Goal: Task Accomplishment & Management: Use online tool/utility

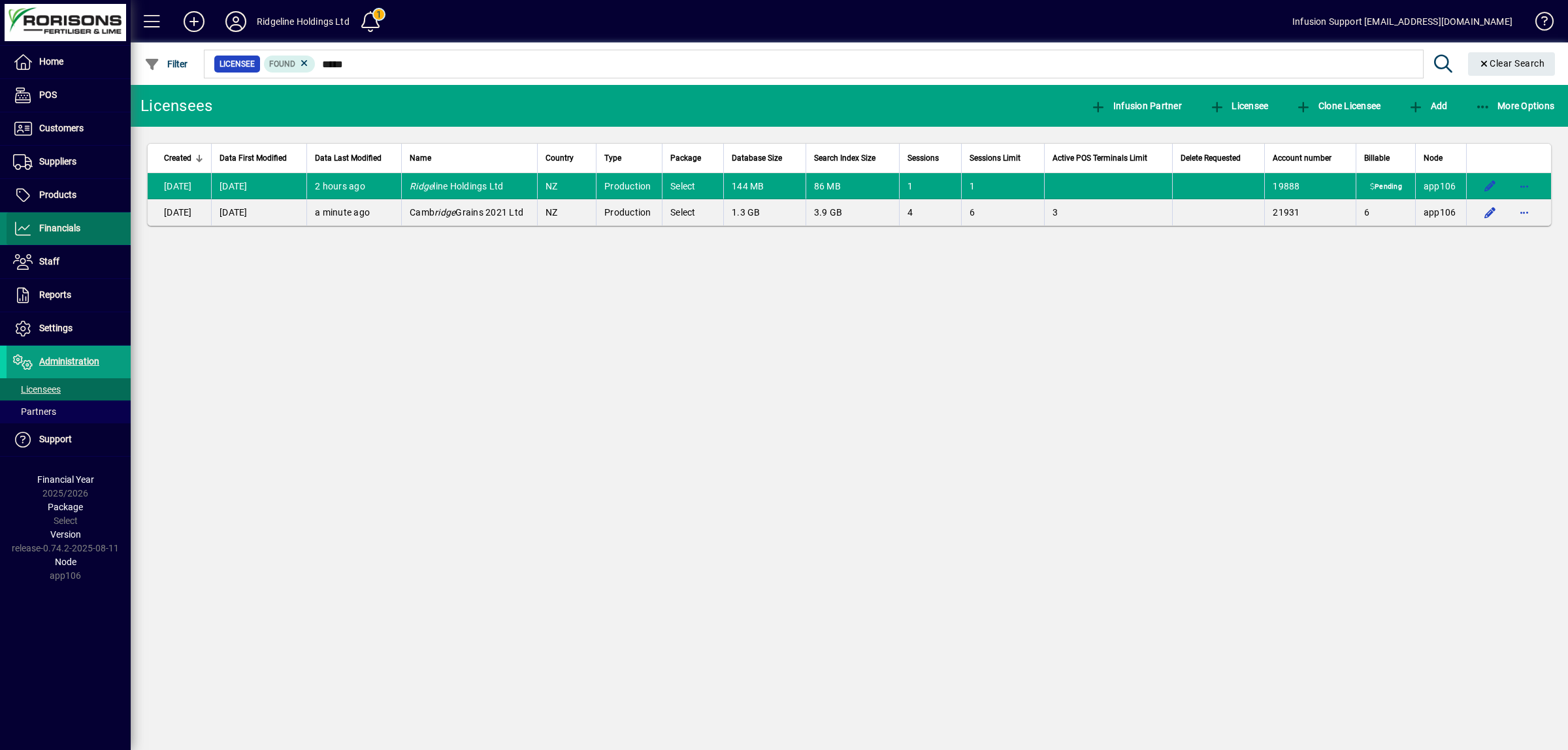
click at [54, 219] on span at bounding box center [69, 228] width 124 height 32
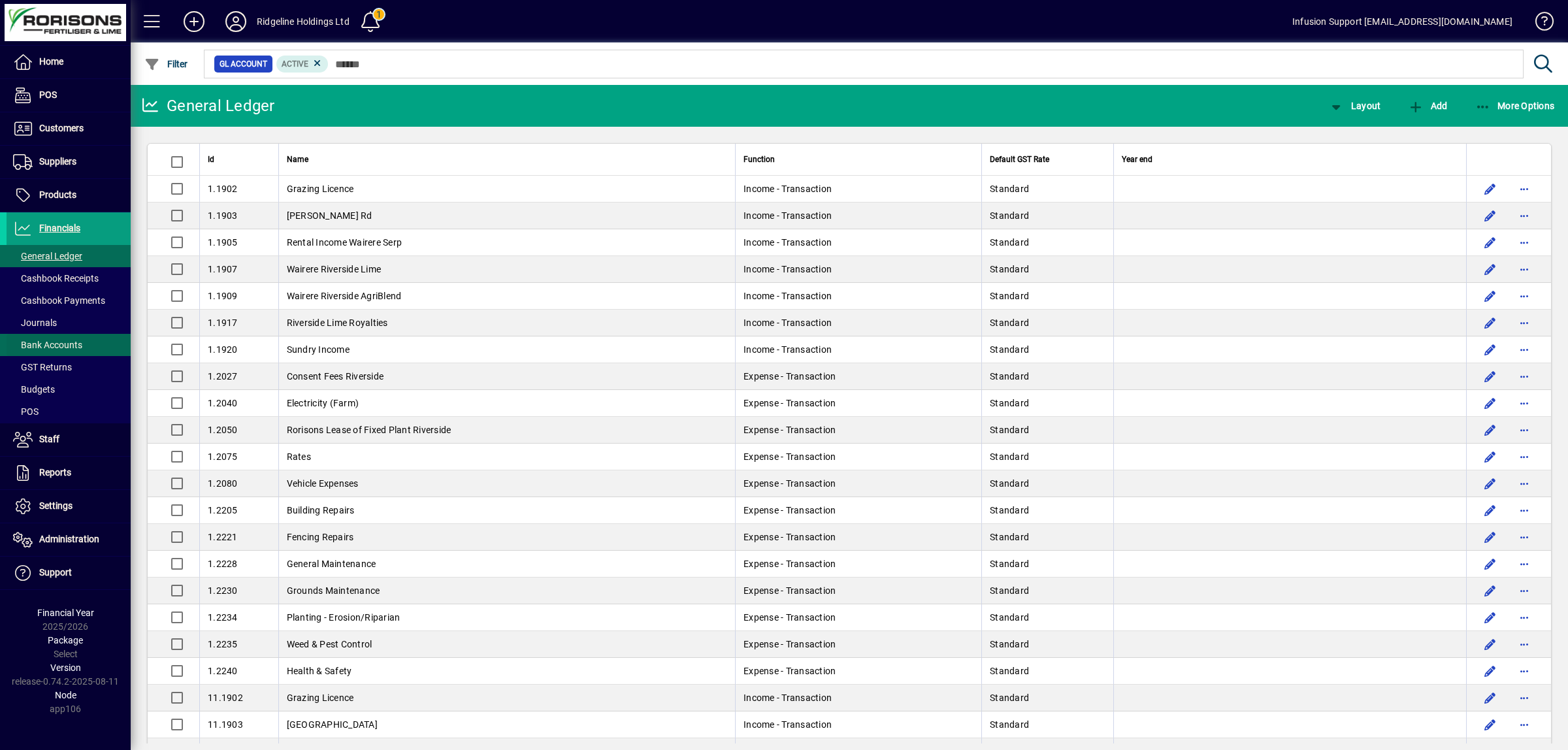
click at [53, 343] on span "Bank Accounts" at bounding box center [47, 344] width 70 height 10
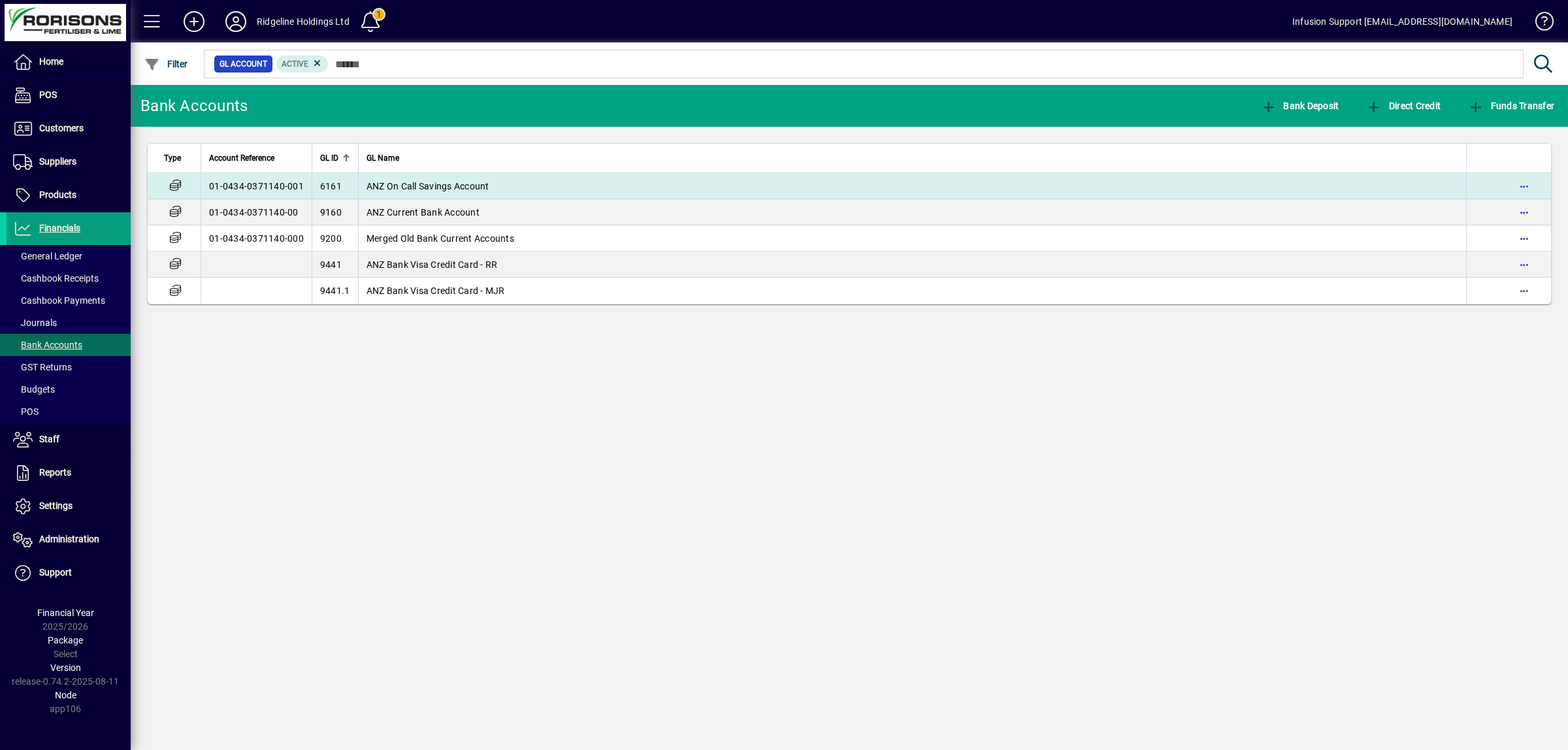
click at [451, 182] on span "ANZ On Call Savings Account" at bounding box center [428, 186] width 123 height 10
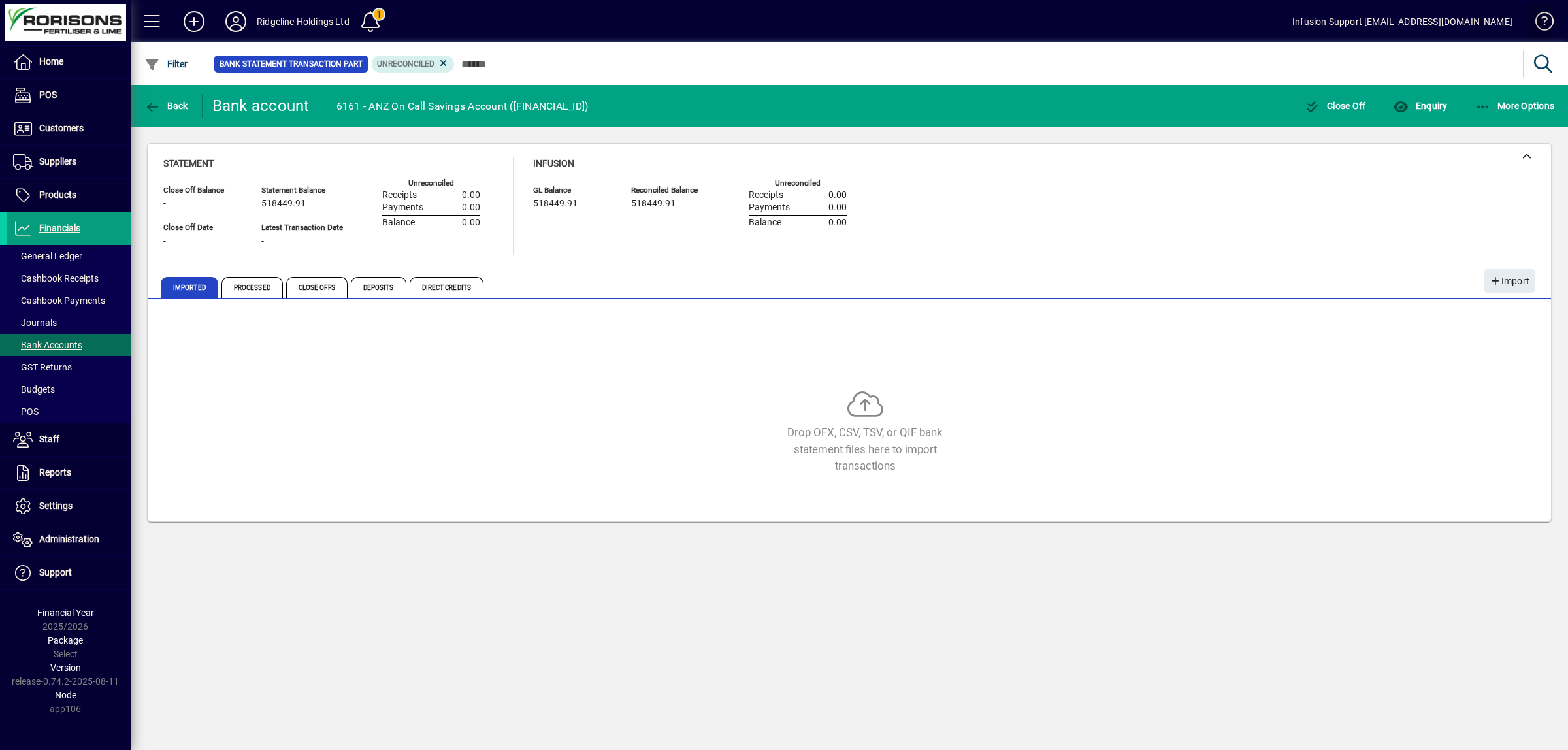
click at [1545, 18] on span at bounding box center [1538, 24] width 32 height 32
click at [151, 101] on icon "button" at bounding box center [152, 107] width 17 height 13
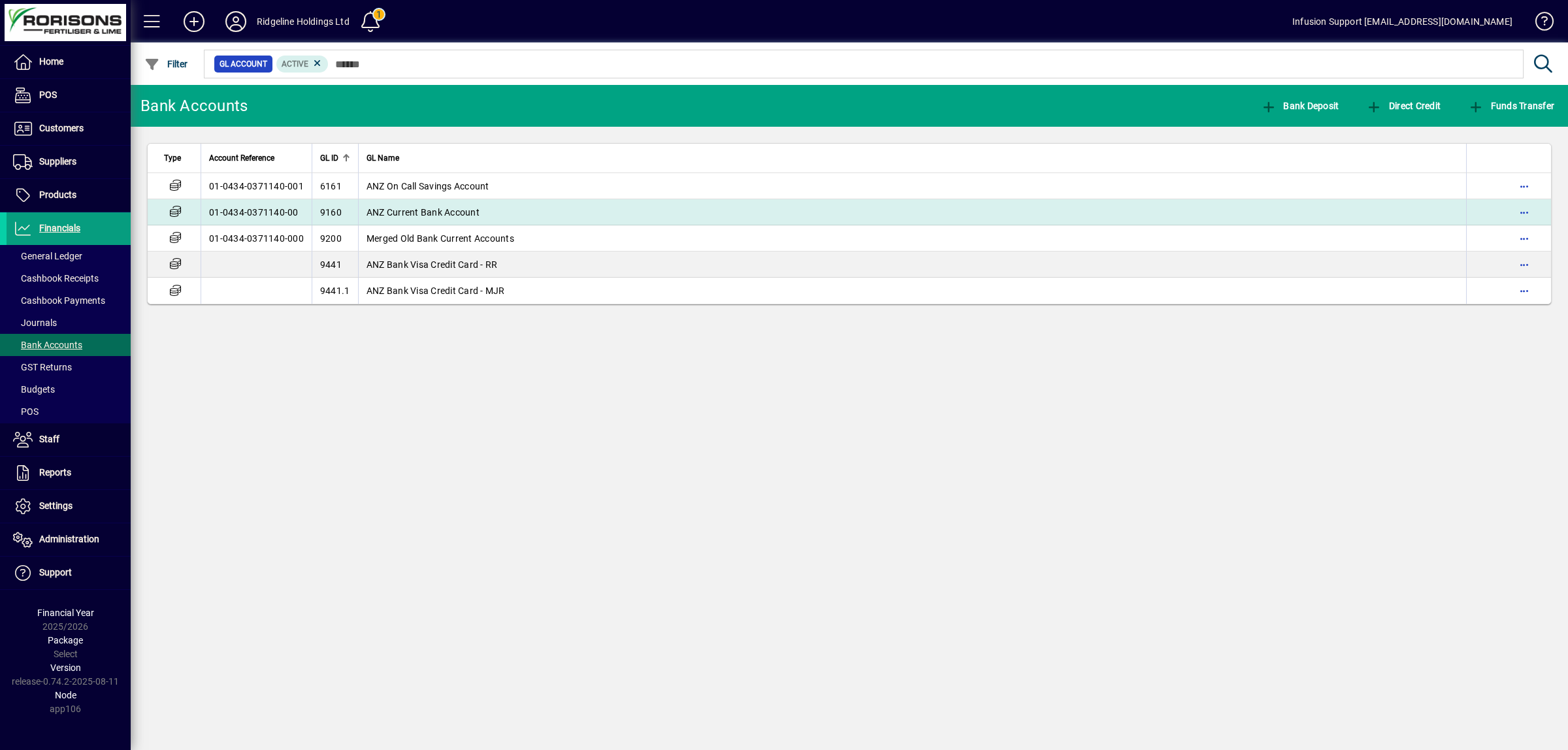
click at [282, 206] on td "01-0434-0371140-00" at bounding box center [256, 213] width 111 height 26
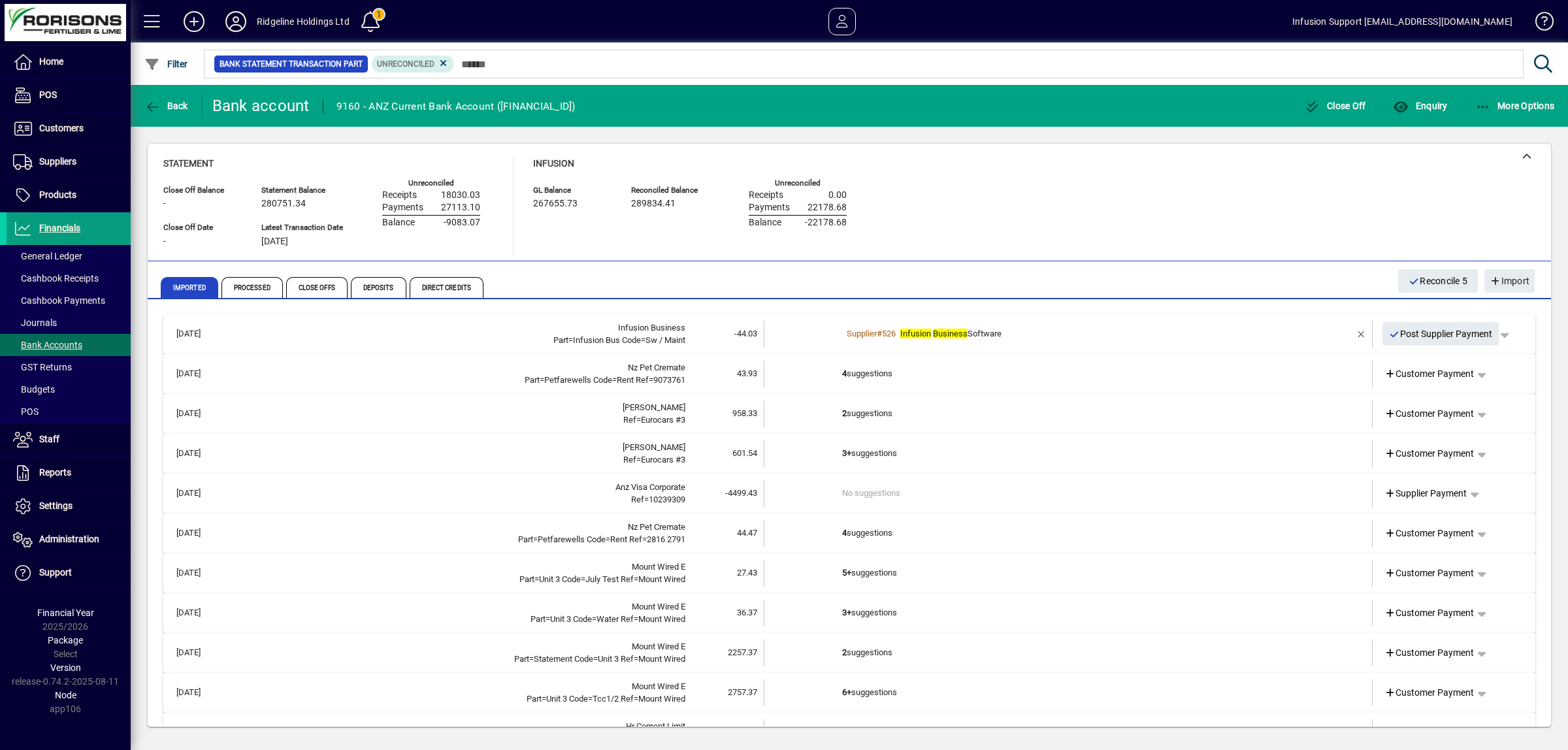
click at [228, 17] on icon at bounding box center [236, 21] width 26 height 21
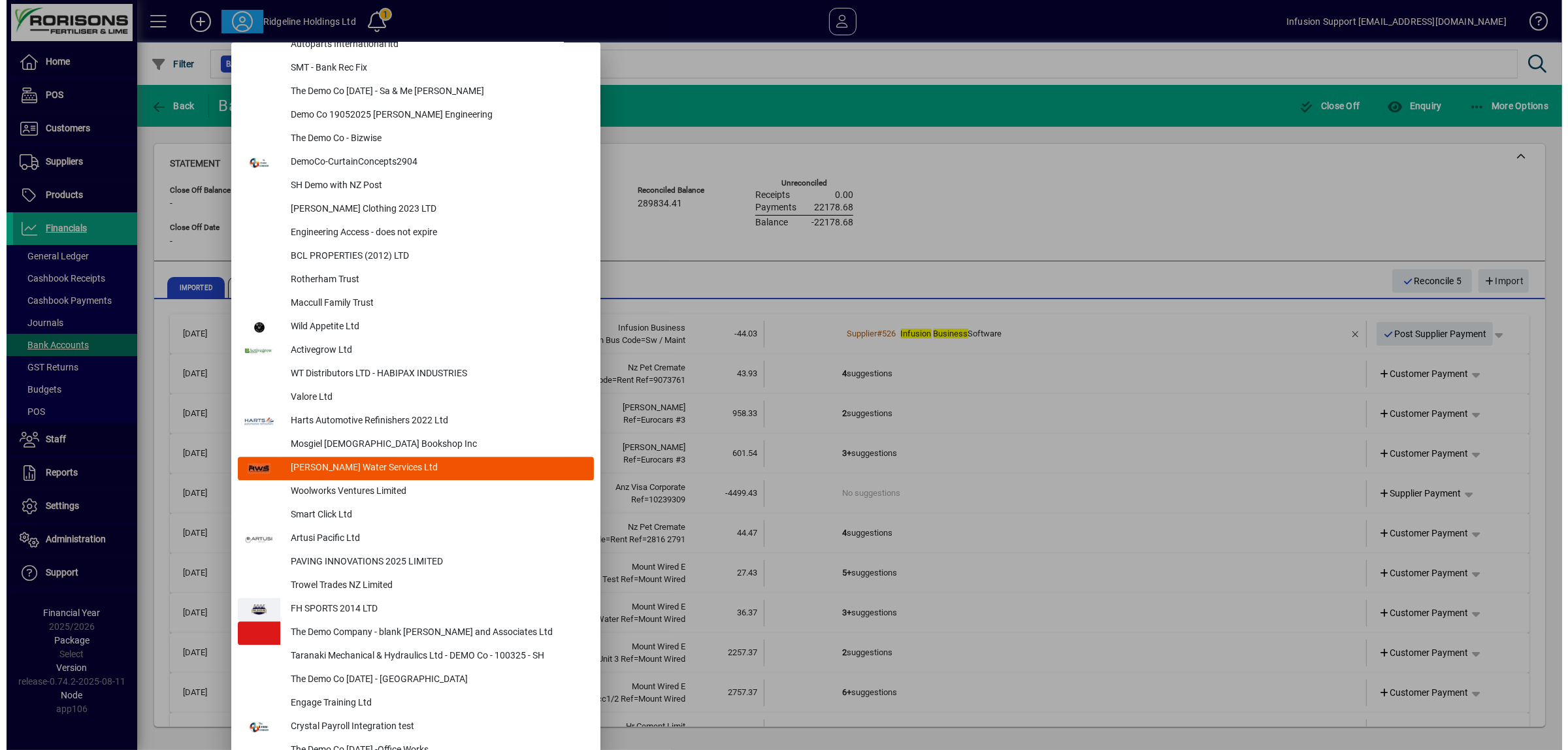
scroll to position [5332, 0]
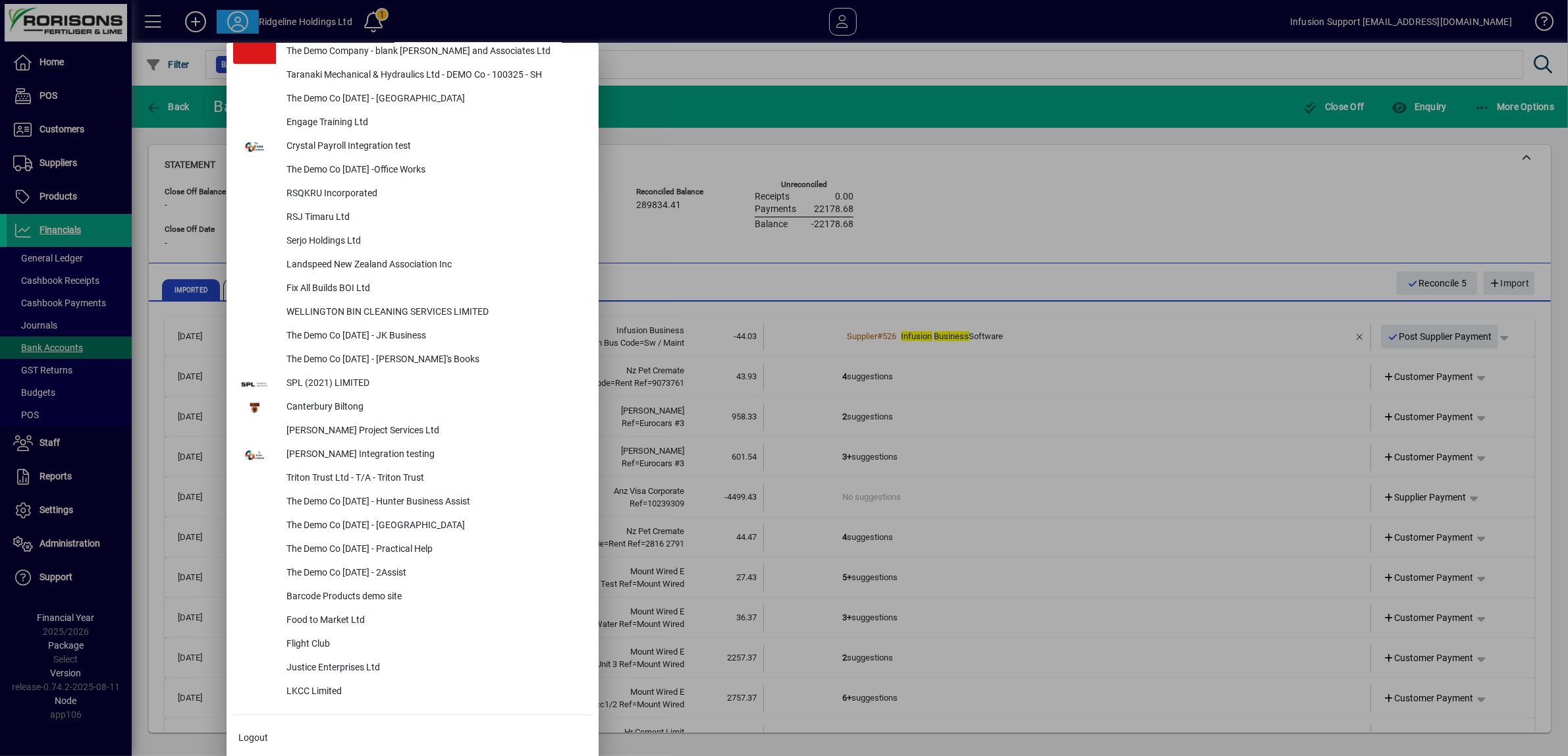
click at [1091, 159] on div at bounding box center [784, 378] width 1568 height 756
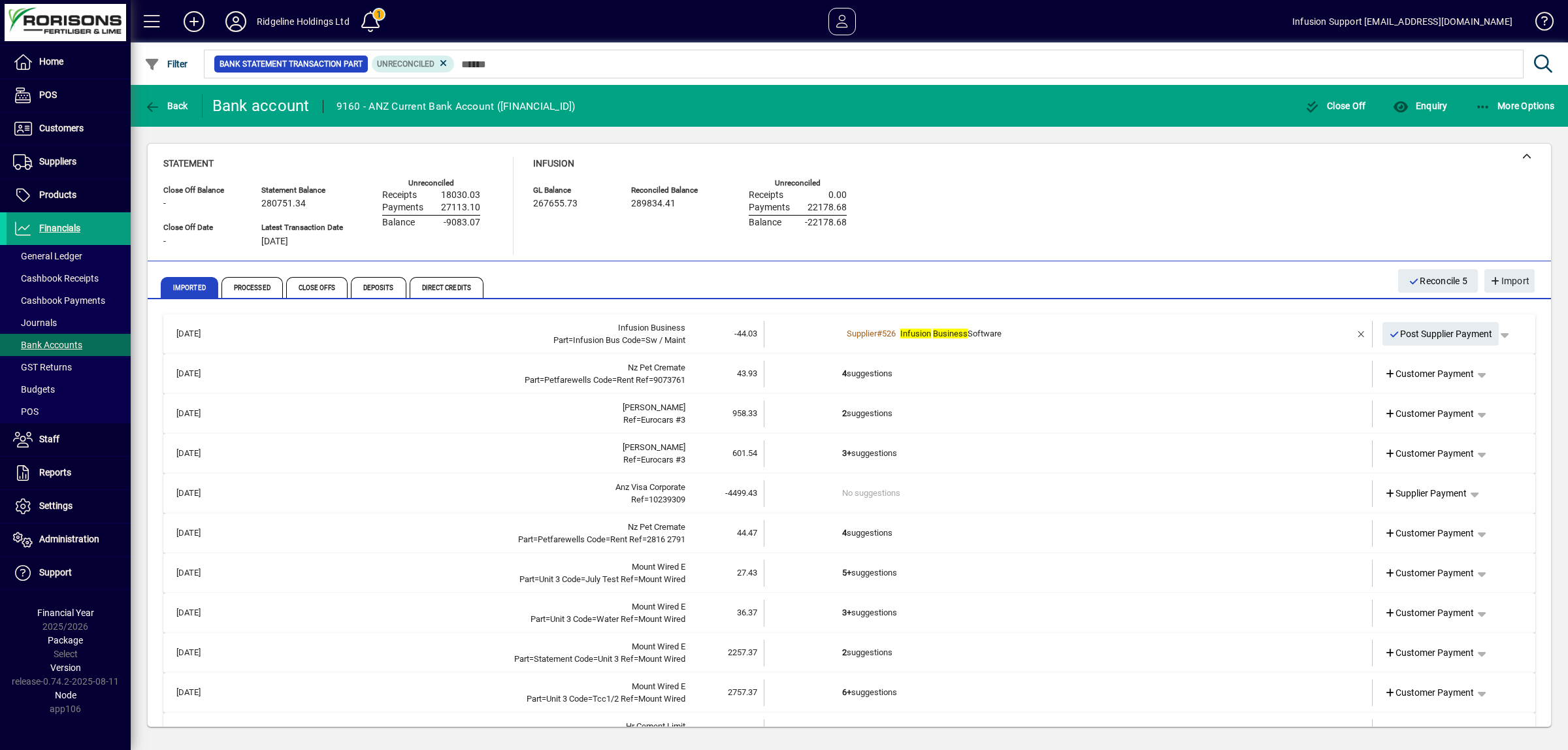
click at [909, 376] on td "4 suggestions" at bounding box center [1069, 373] width 454 height 27
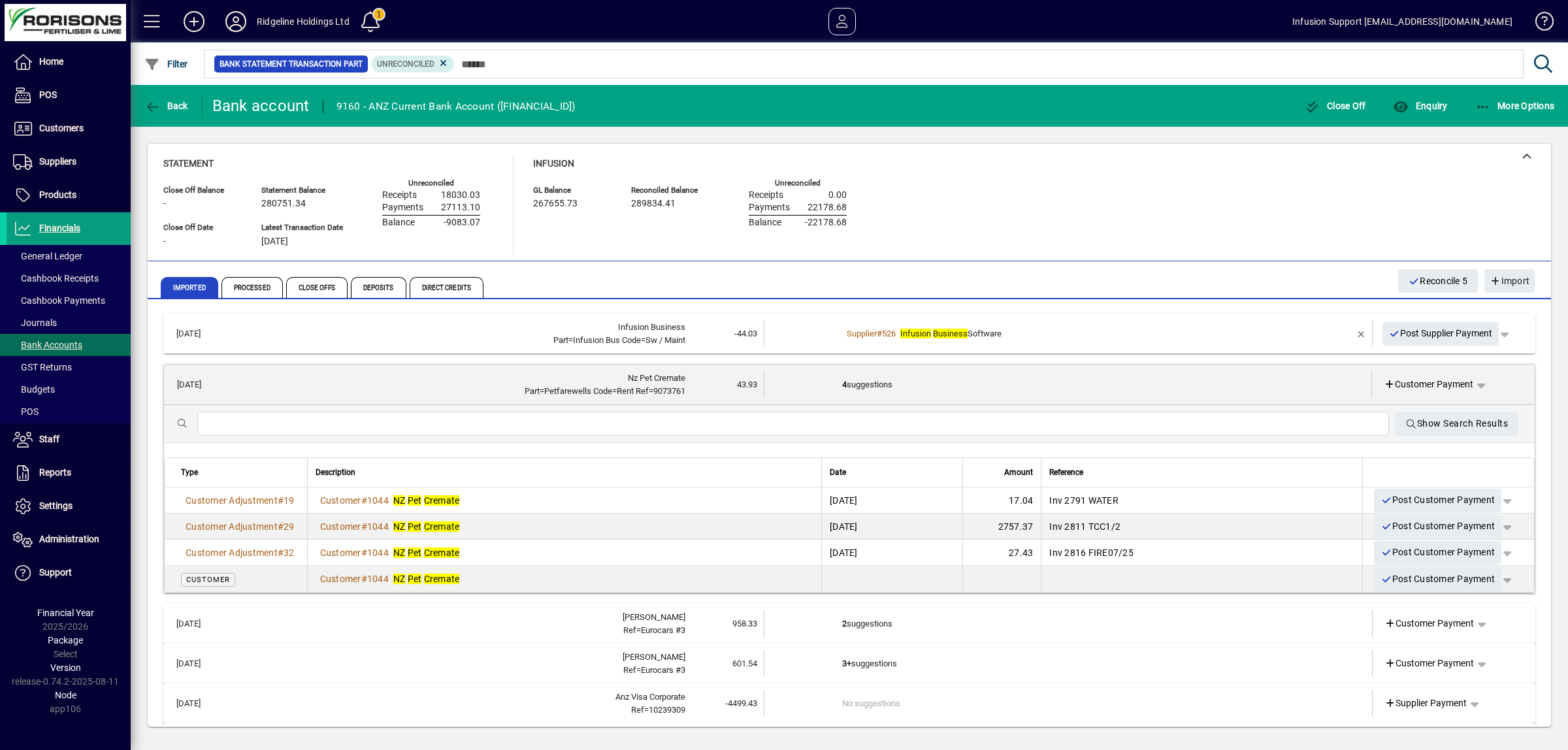
click at [842, 382] on td "4 suggestions" at bounding box center [1069, 384] width 453 height 27
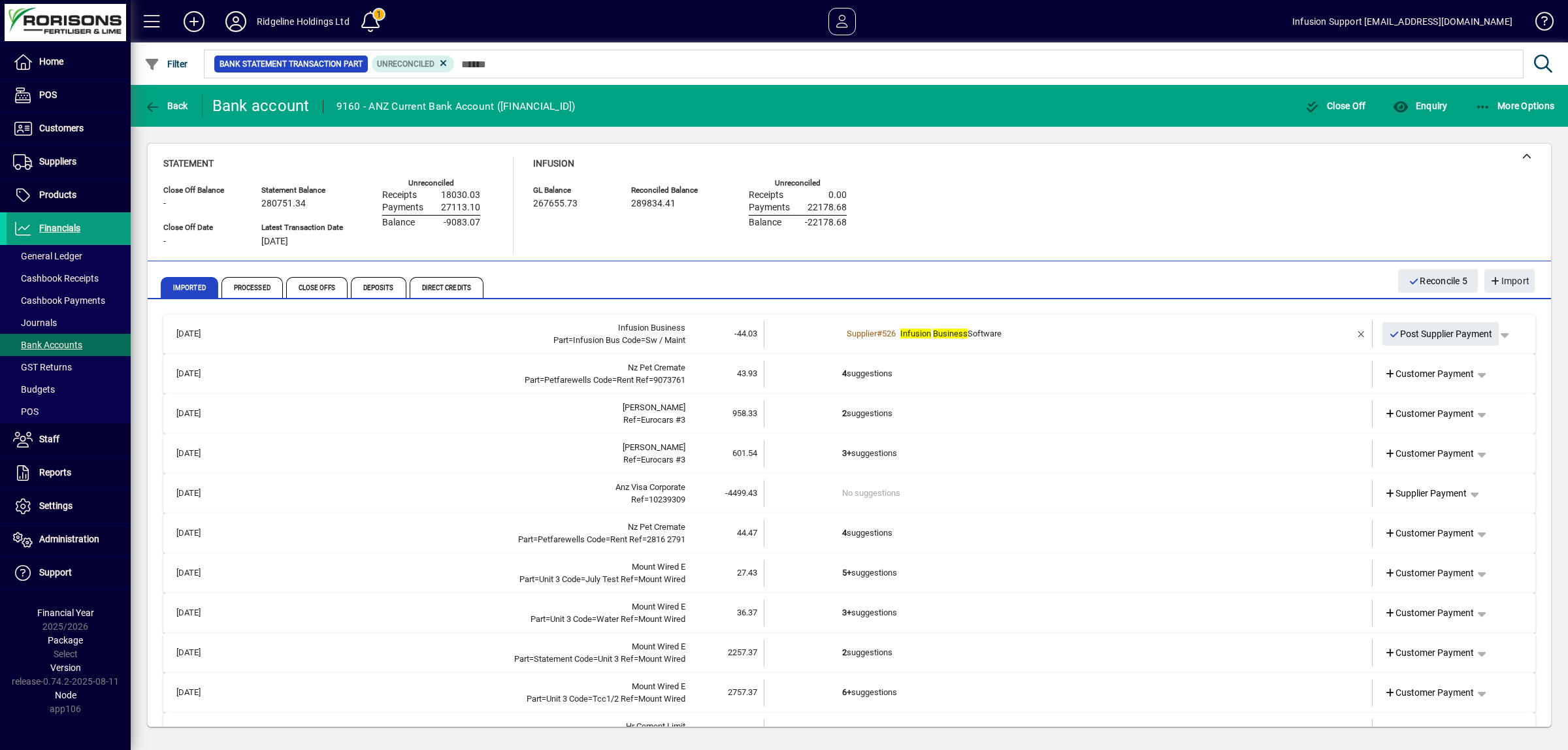
click at [854, 415] on td "2 suggestions" at bounding box center [1069, 413] width 454 height 27
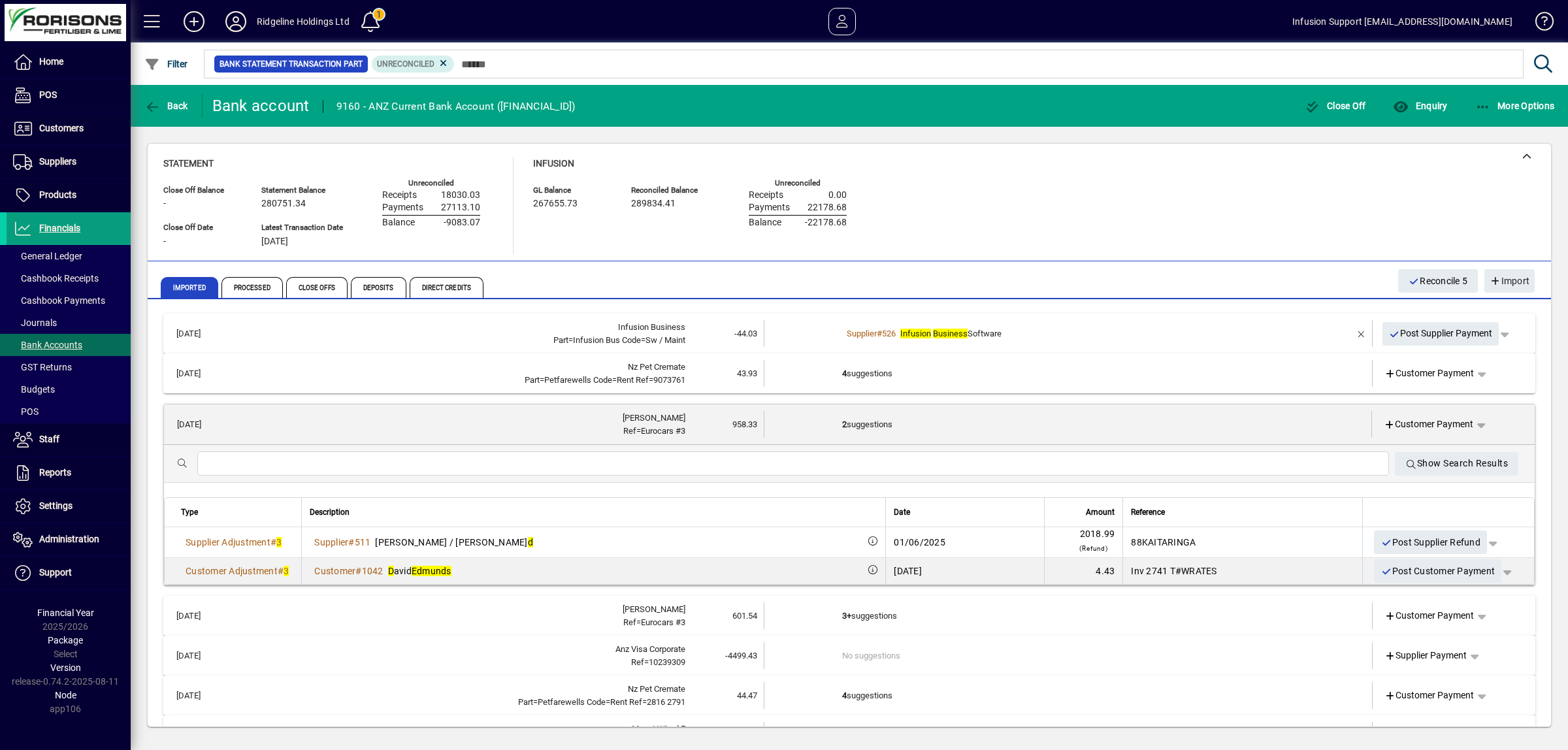
click at [854, 415] on td "2 suggestions" at bounding box center [1069, 424] width 453 height 27
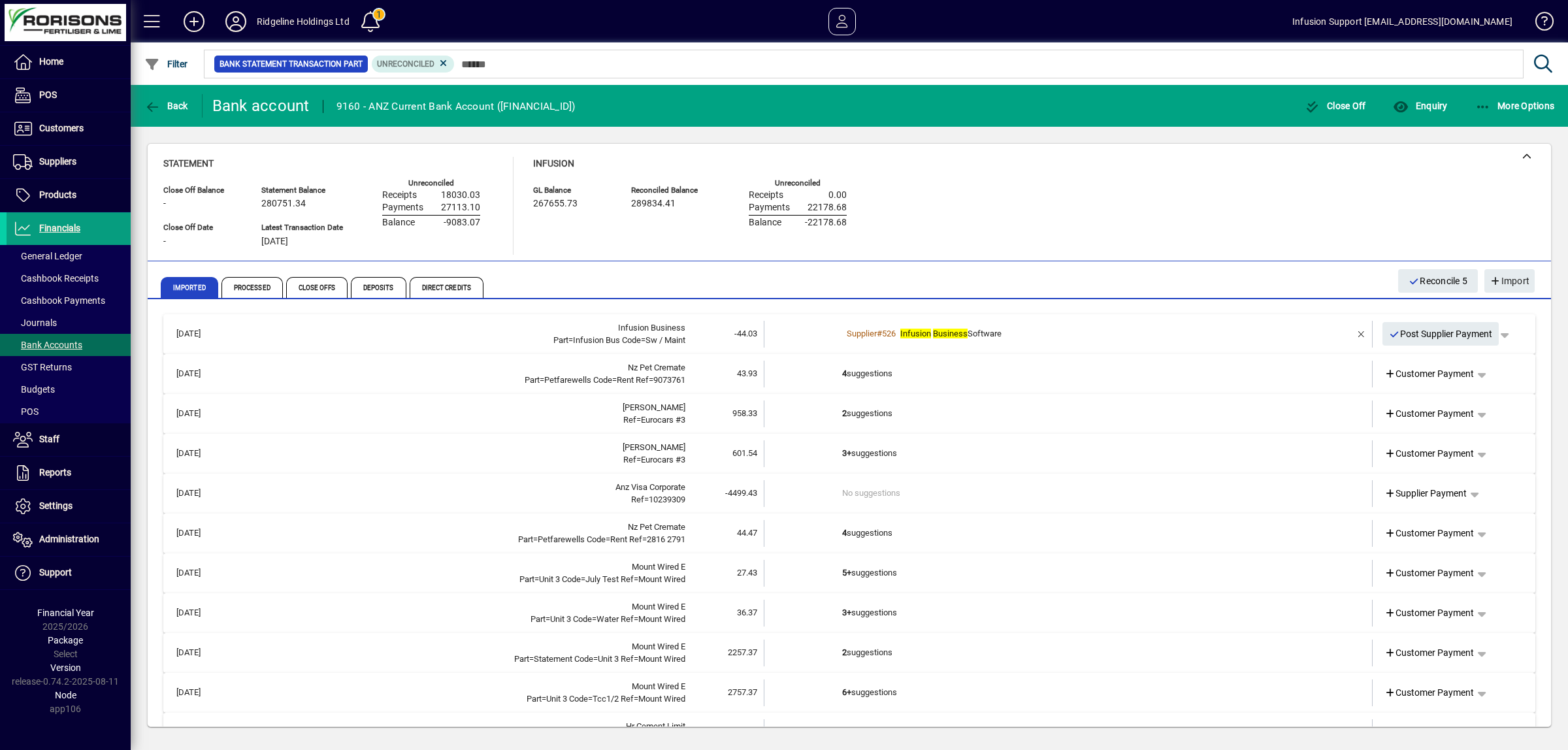
click at [870, 534] on td "4 suggestions" at bounding box center [1069, 533] width 454 height 27
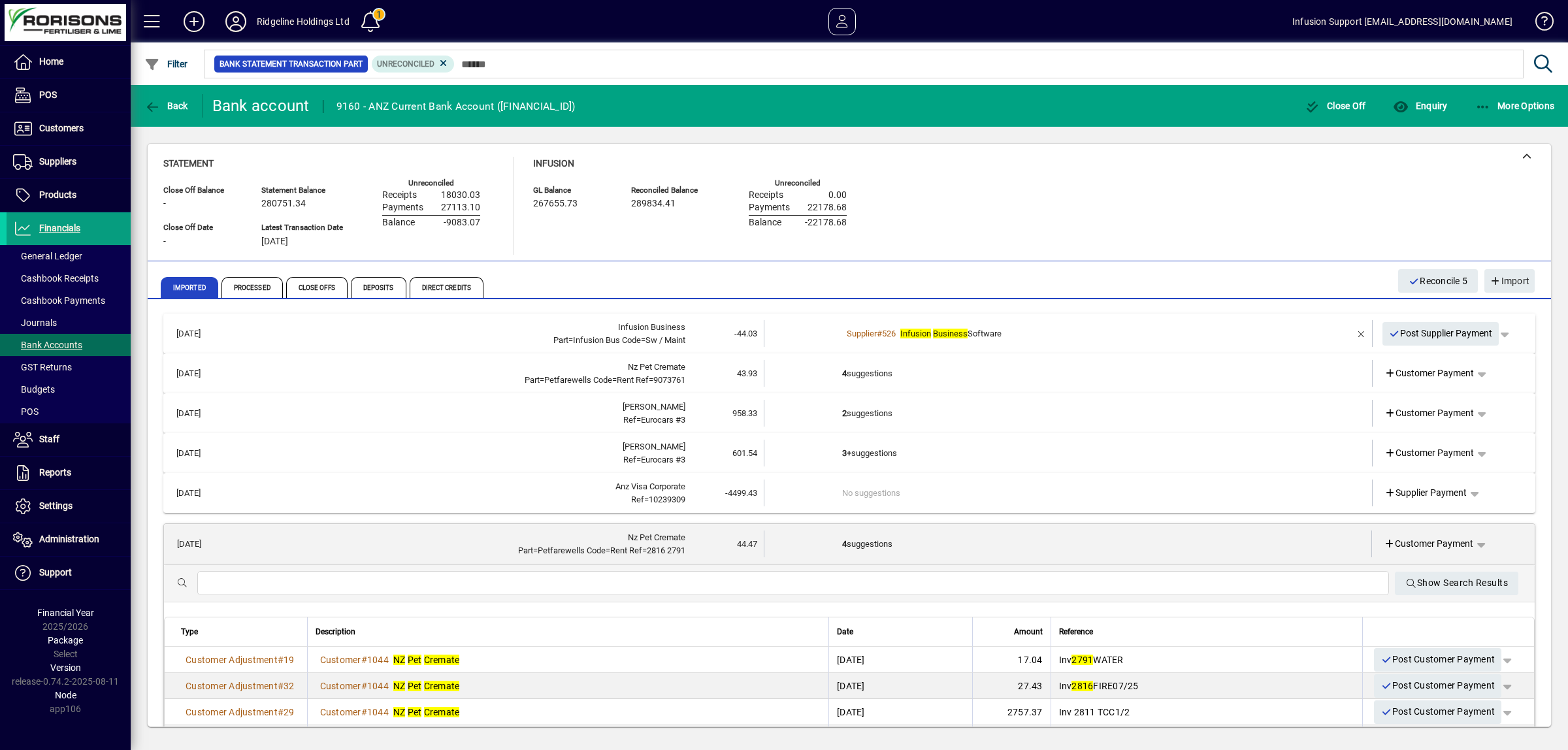
click at [870, 534] on td "4 suggestions" at bounding box center [1069, 543] width 453 height 27
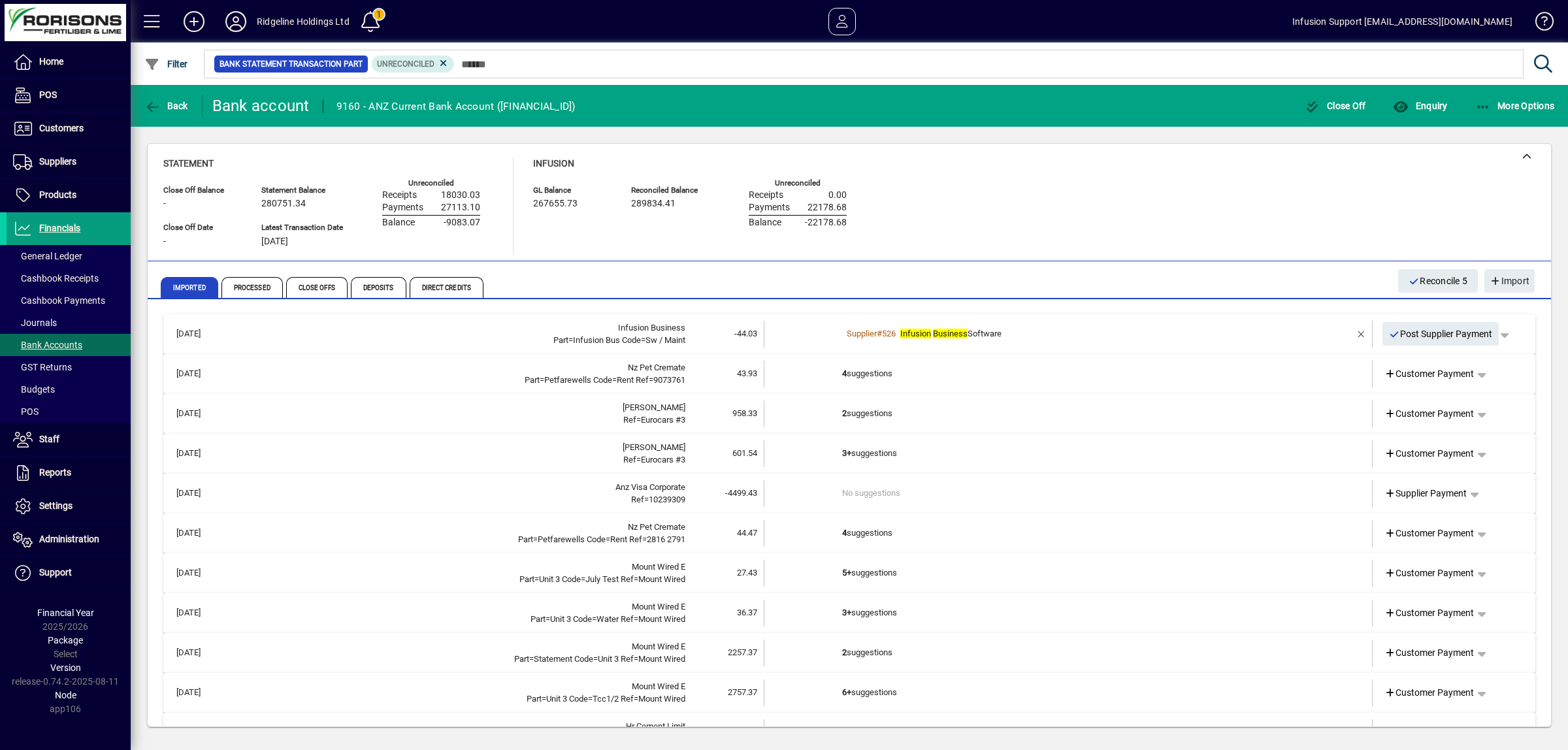
click at [871, 574] on td "5+ suggestions" at bounding box center [1069, 573] width 454 height 27
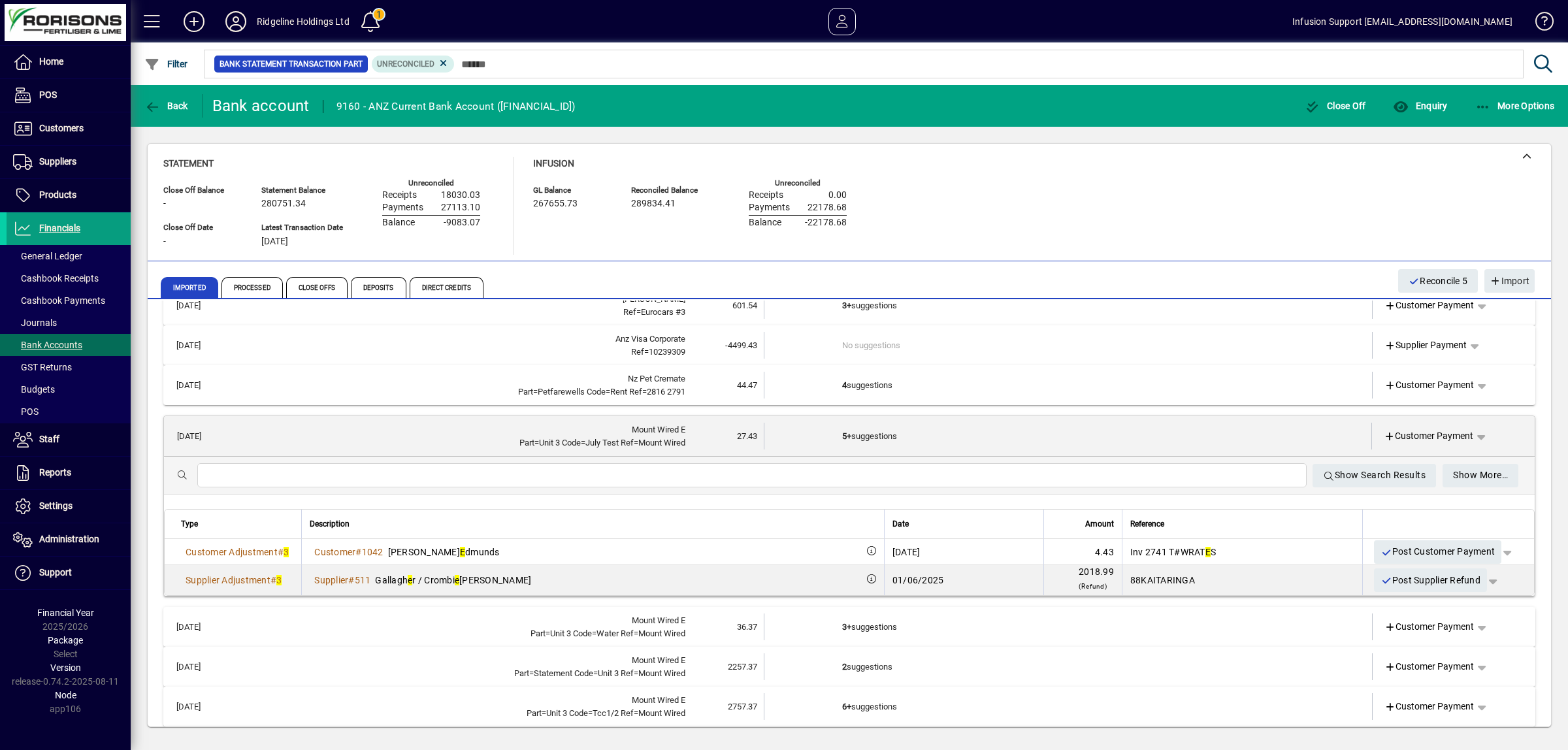
scroll to position [163, 0]
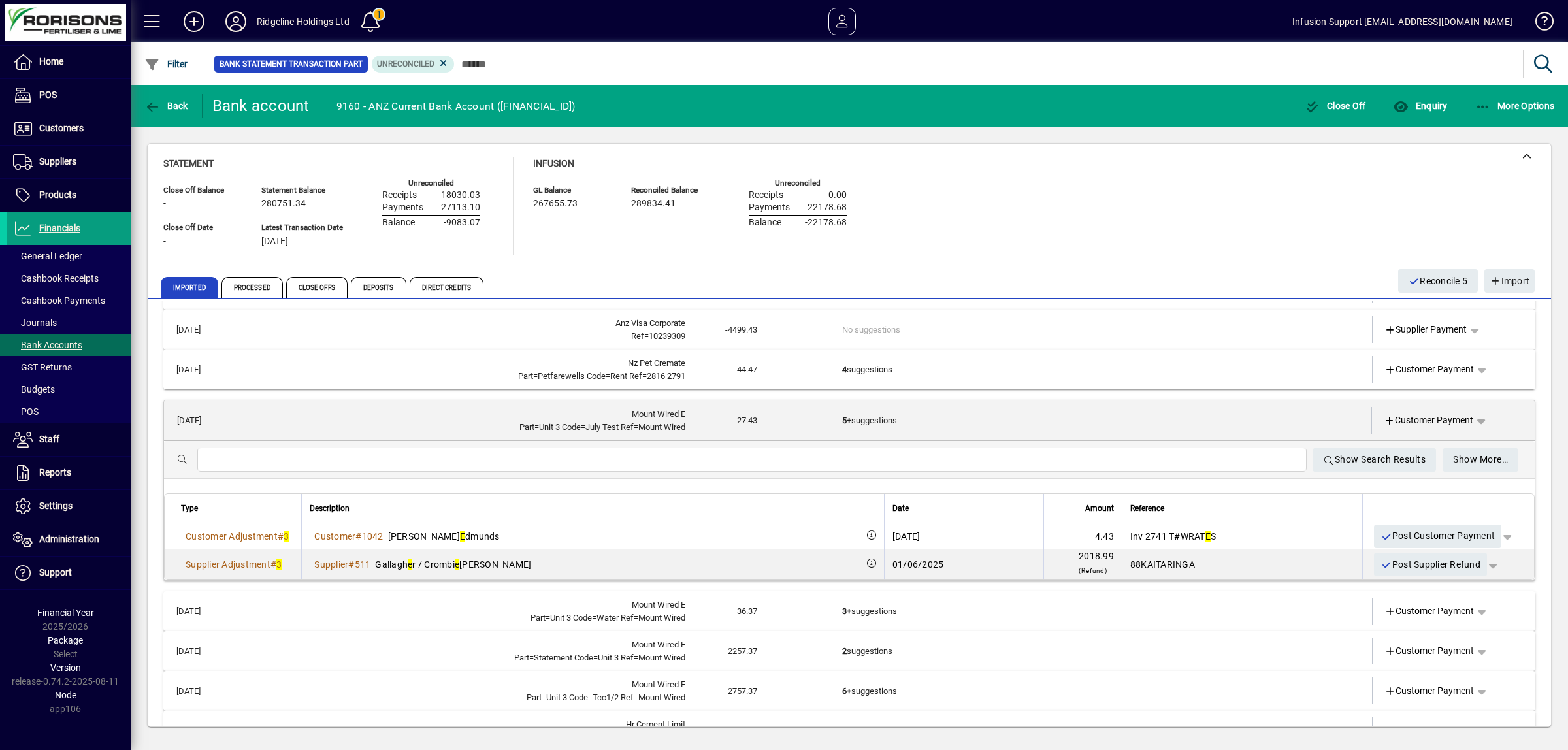
click at [863, 418] on td "5+ suggestions" at bounding box center [1069, 420] width 453 height 27
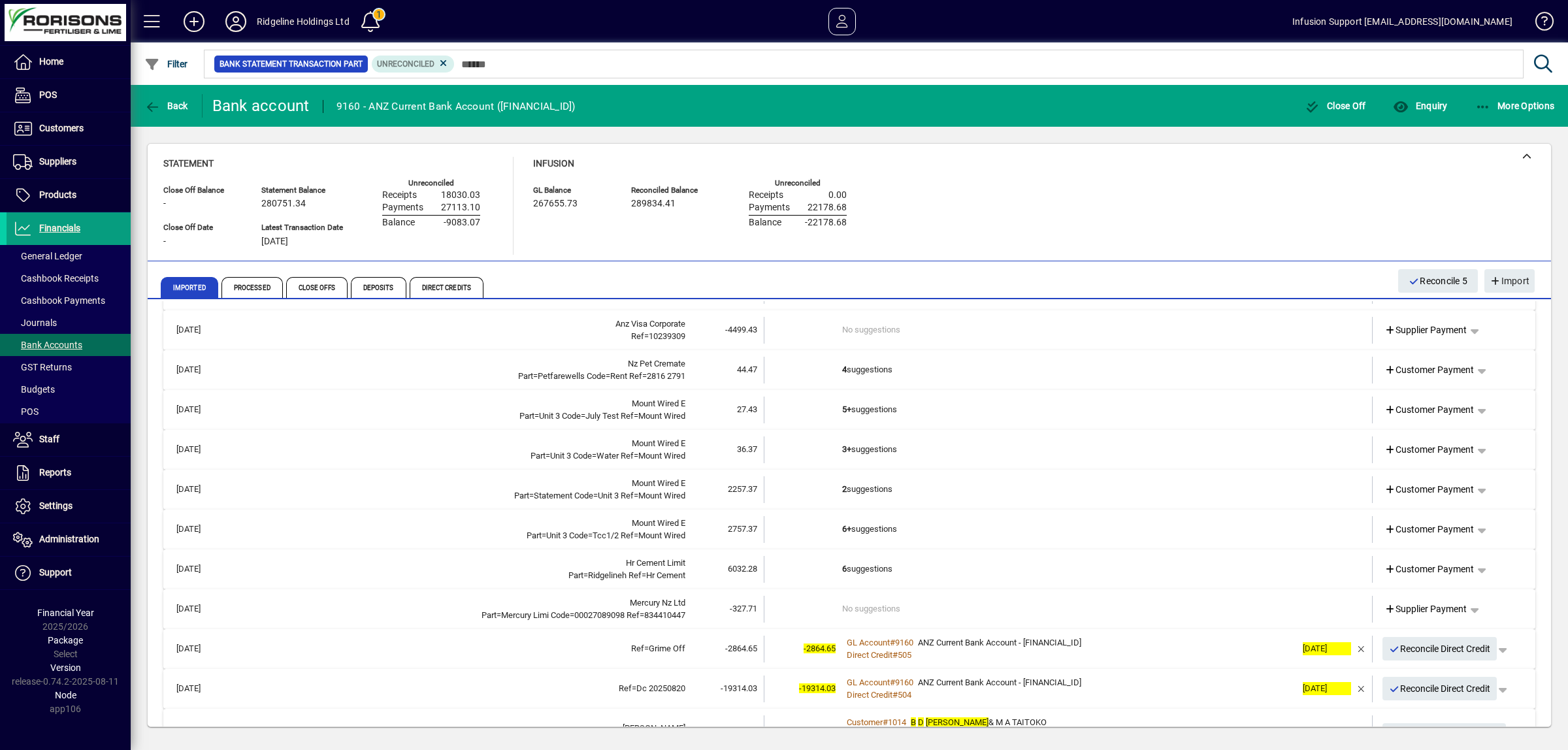
click at [861, 373] on td "4 suggestions" at bounding box center [1069, 369] width 454 height 27
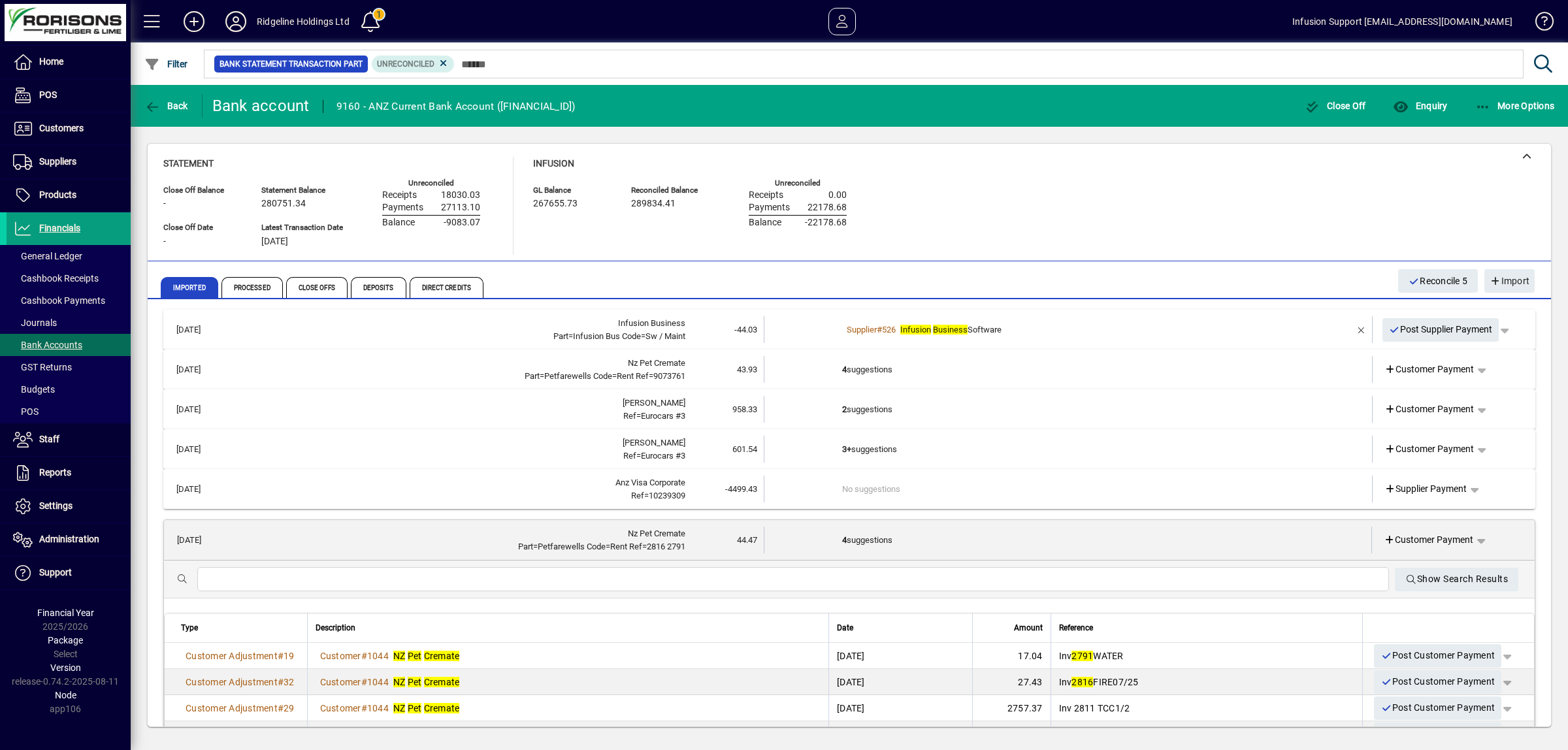
scroll to position [0, 0]
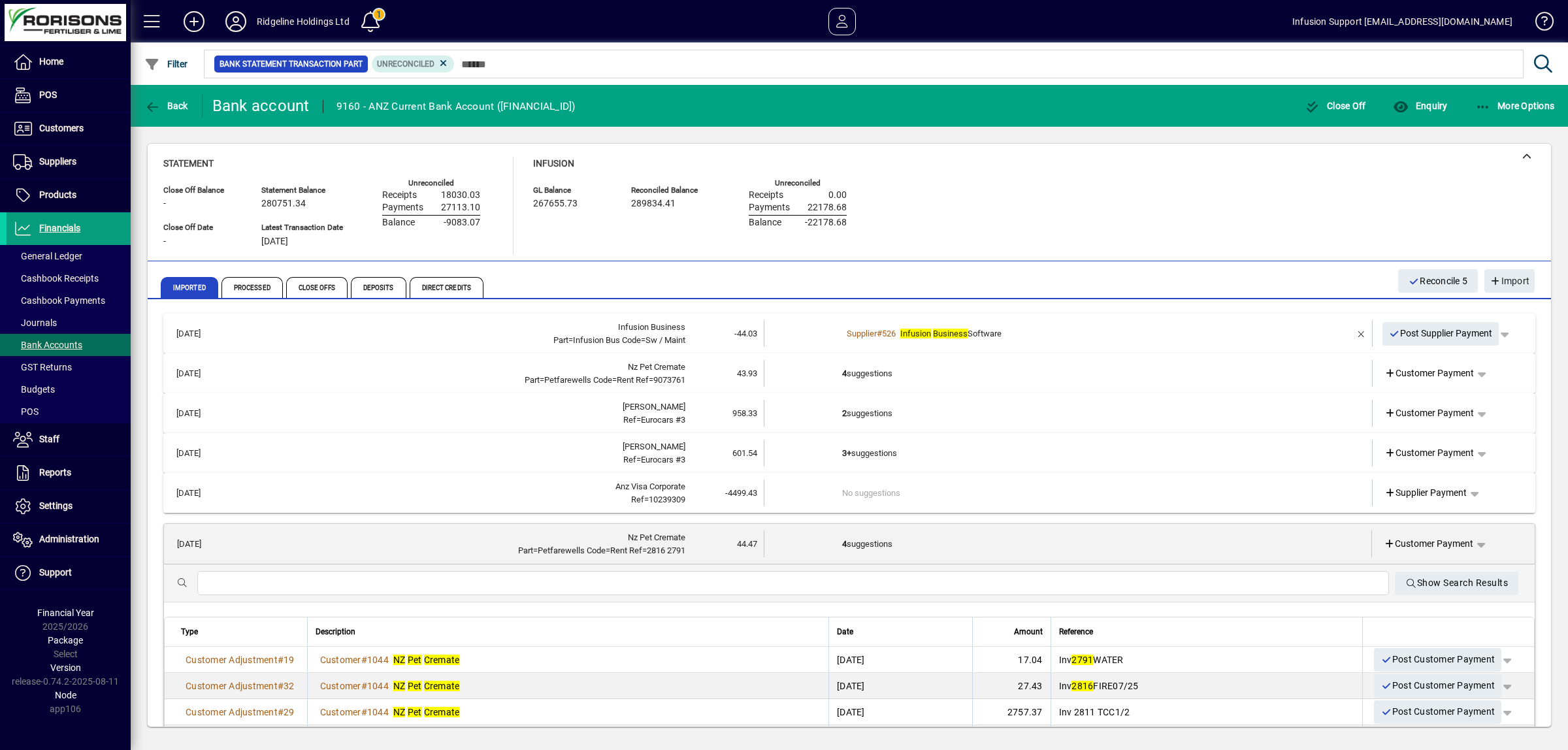
click at [860, 543] on td "4 suggestions" at bounding box center [1069, 543] width 453 height 27
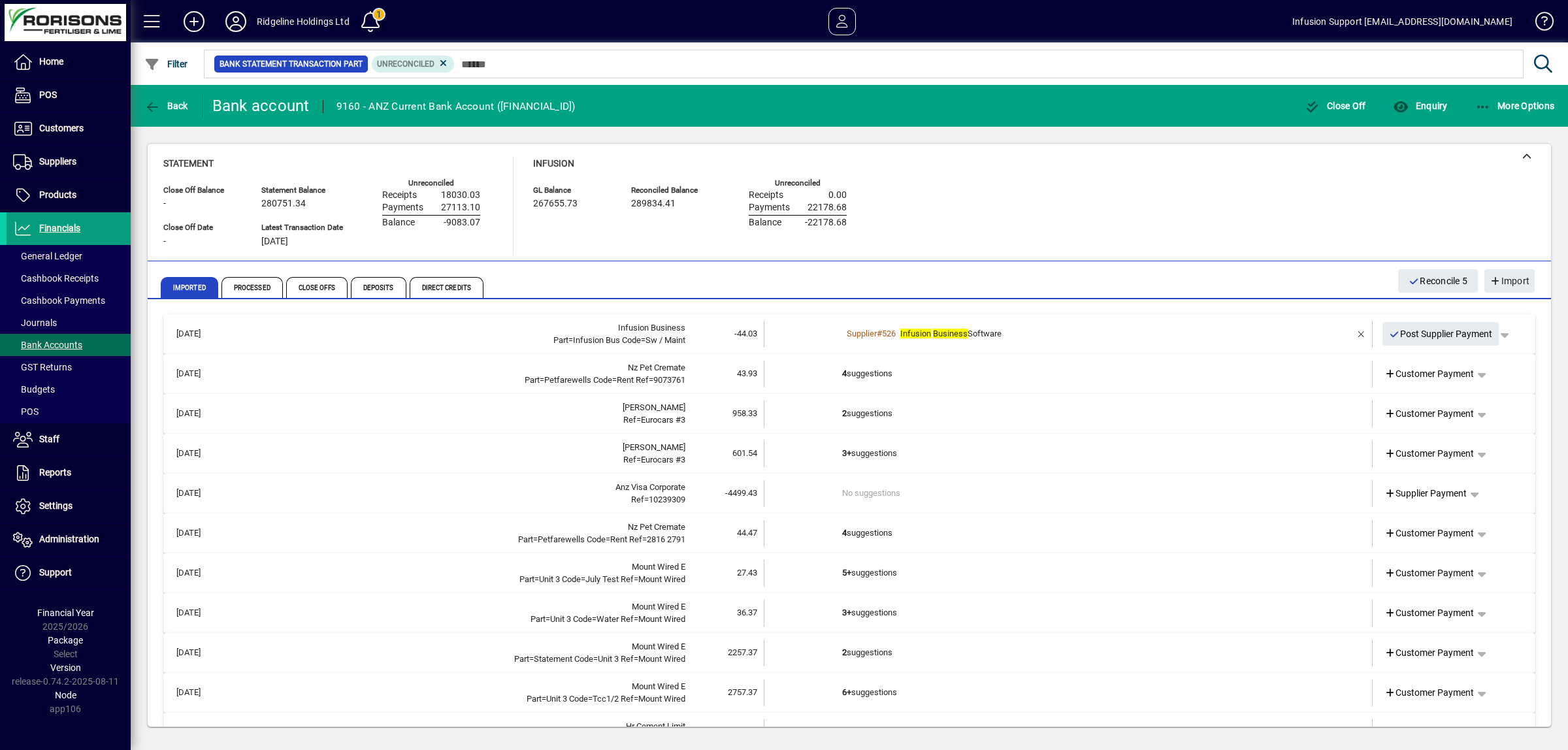
scroll to position [82, 0]
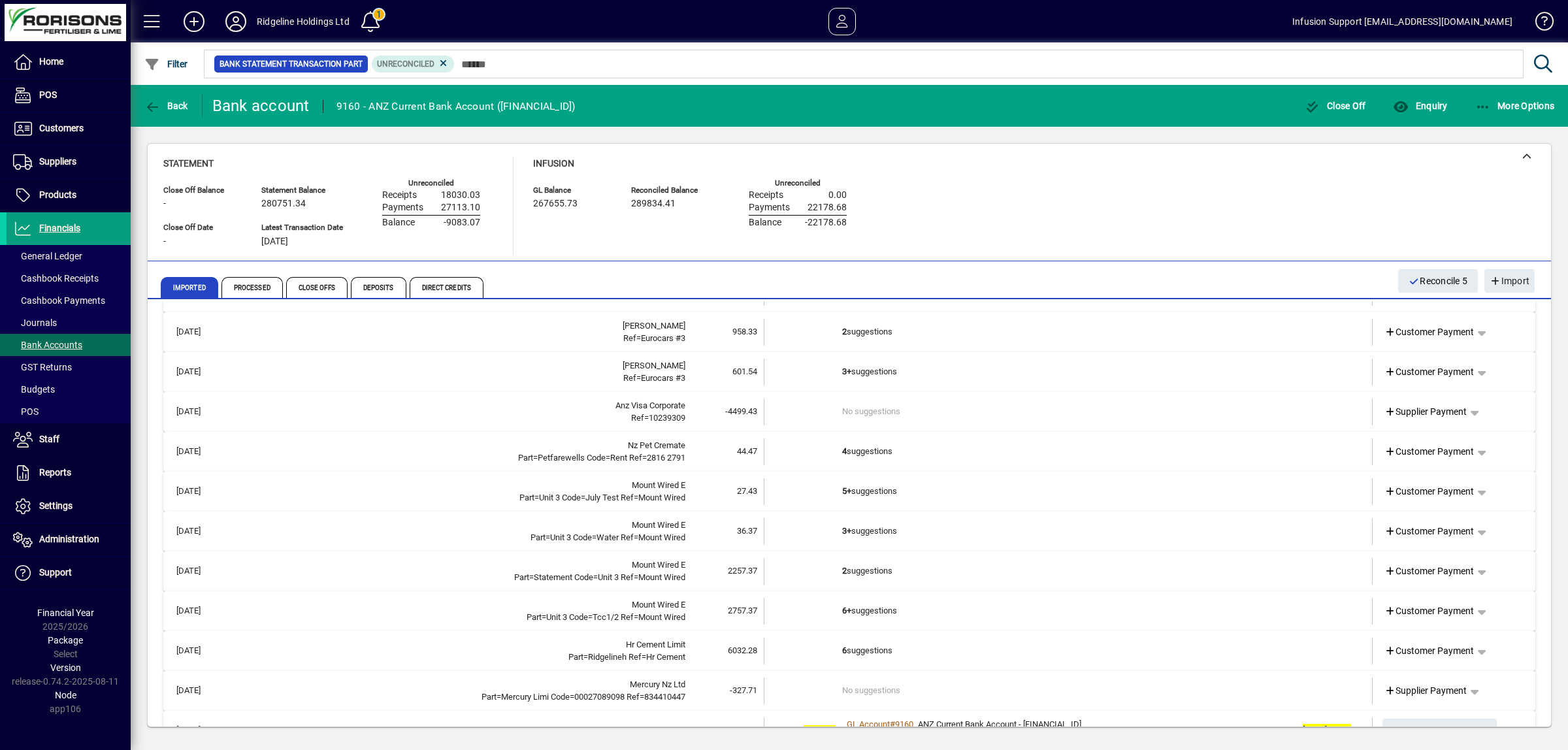
click at [875, 488] on td "5+ suggestions" at bounding box center [1069, 491] width 454 height 27
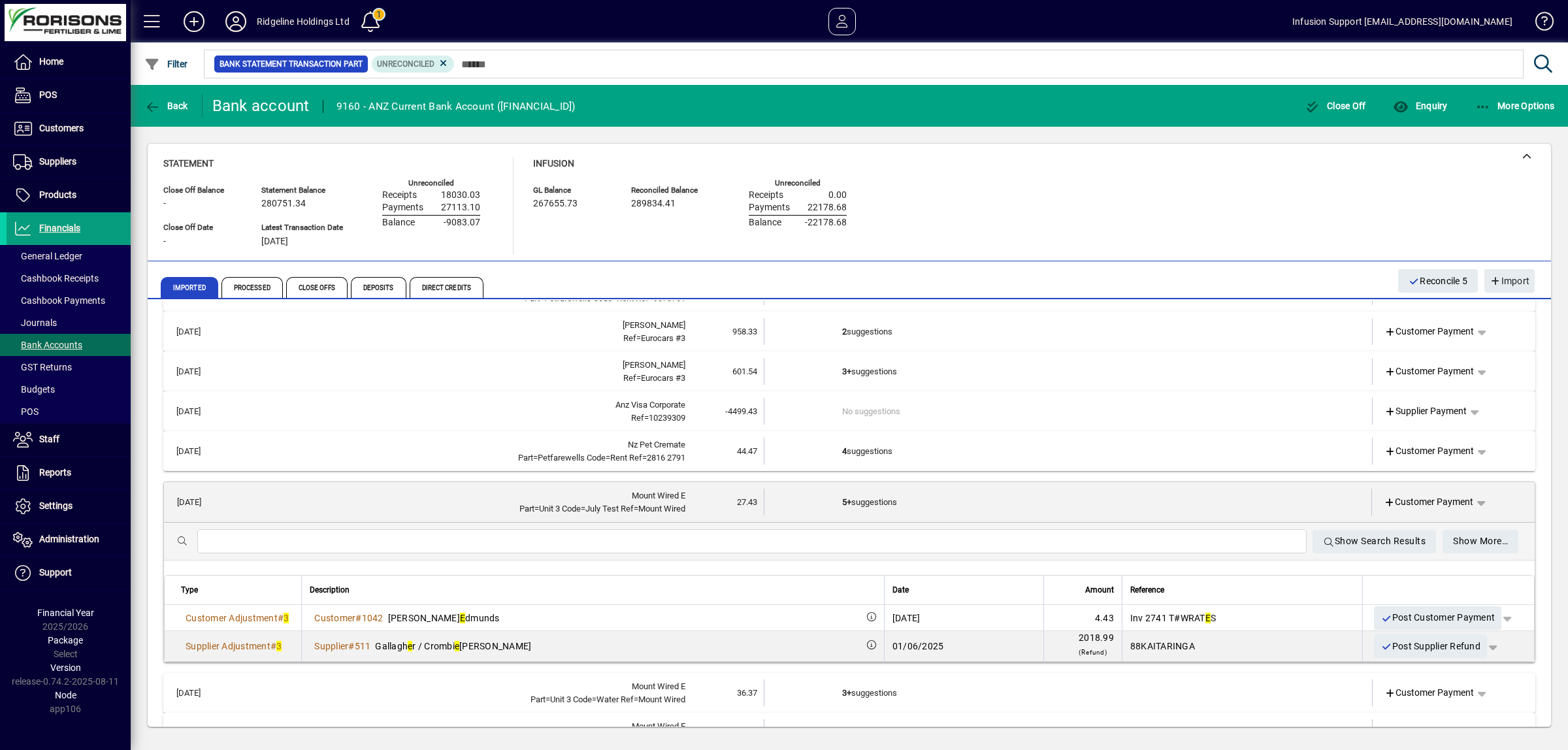
click at [585, 534] on input "text" at bounding box center [752, 541] width 1088 height 16
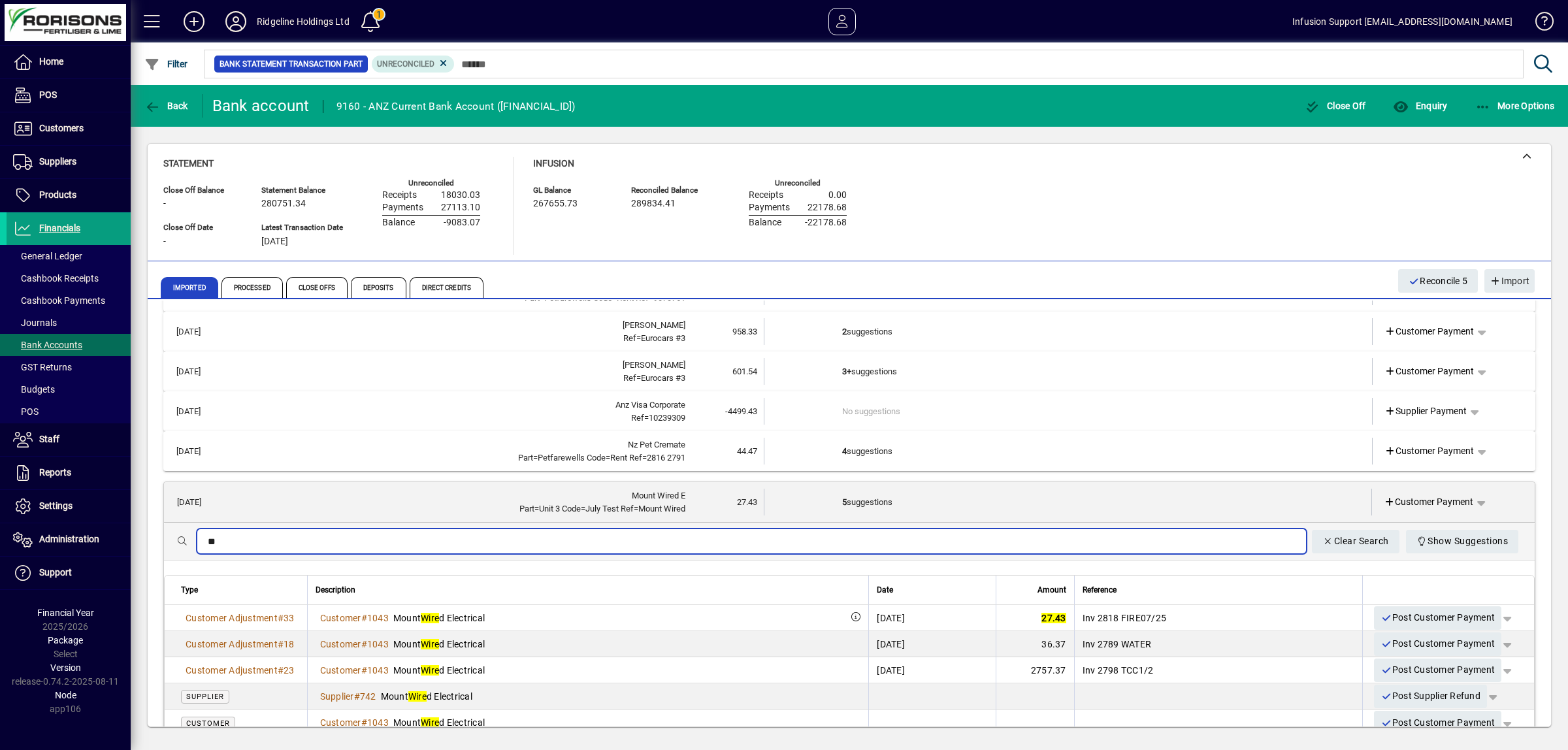
type input "*"
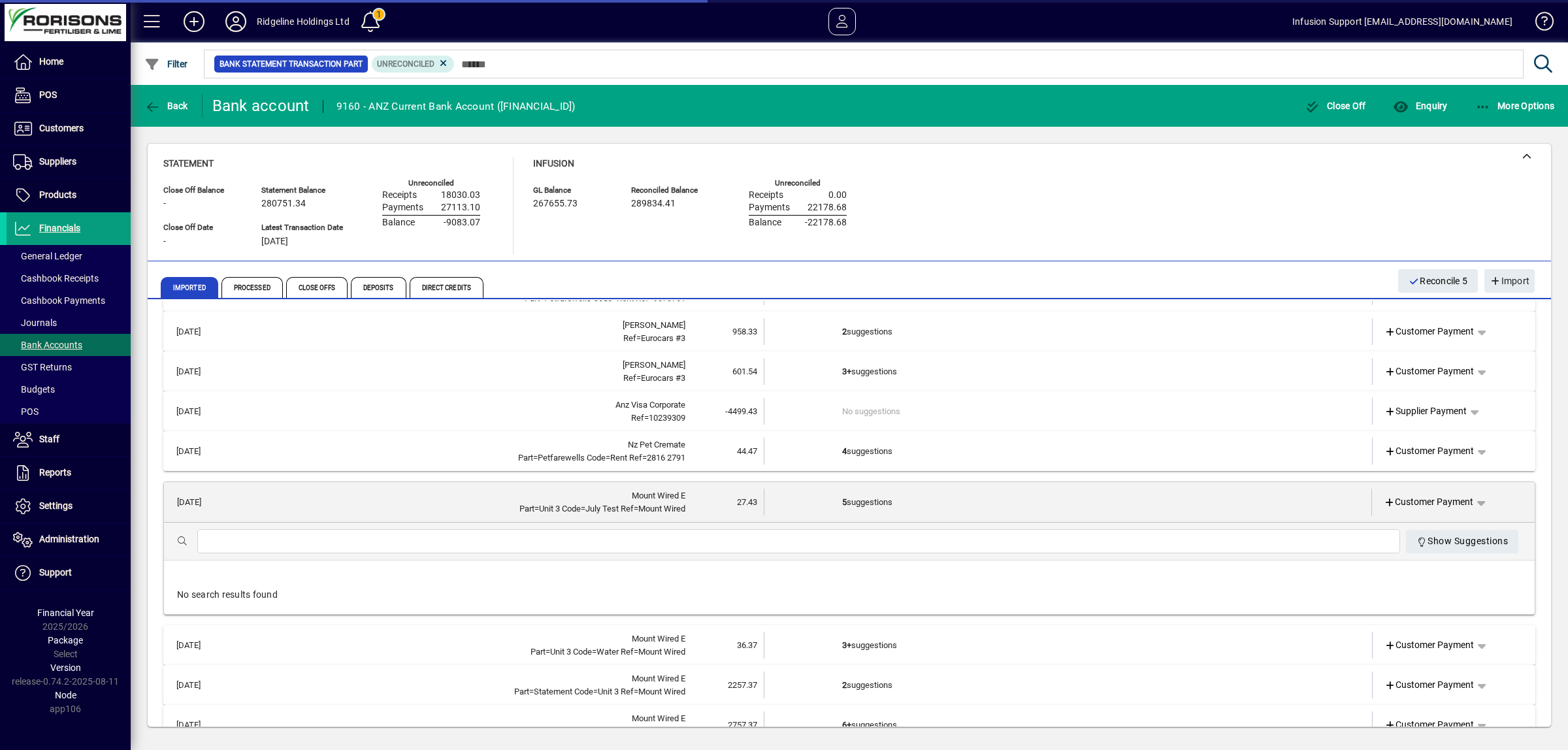
click at [862, 499] on td "5 suggestions" at bounding box center [1069, 501] width 453 height 27
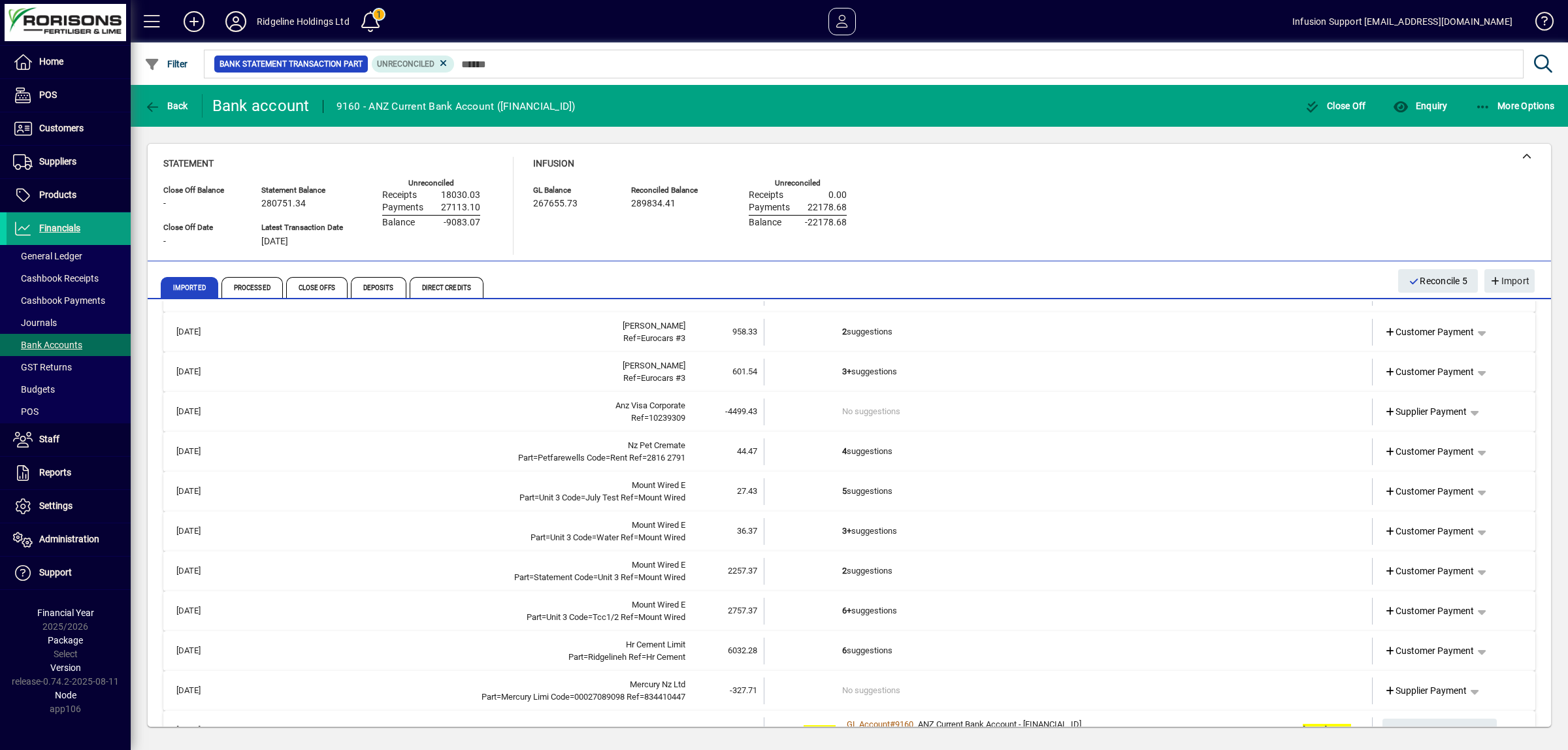
click at [856, 487] on td "5 suggestions" at bounding box center [1069, 491] width 454 height 27
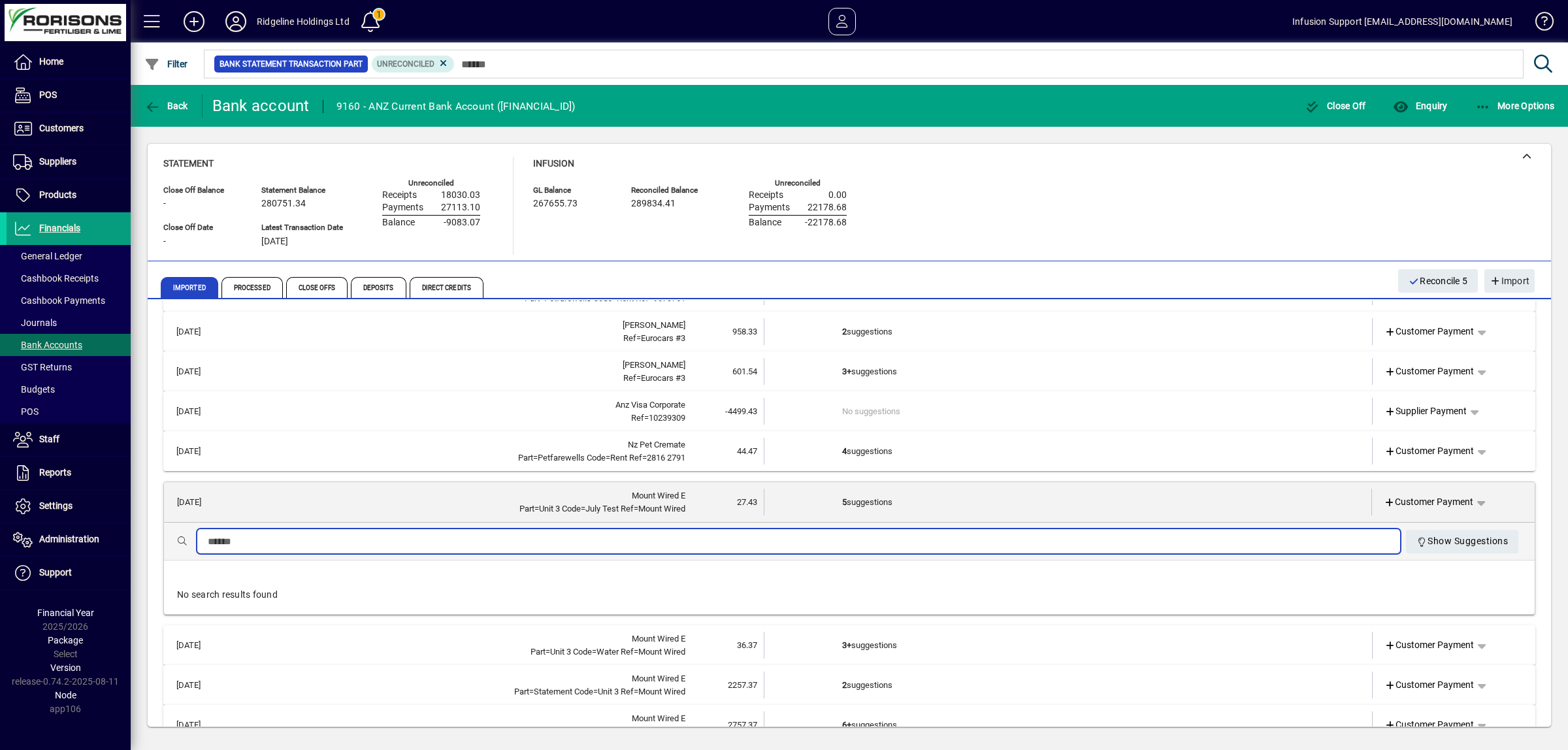
click at [256, 544] on input "text" at bounding box center [798, 541] width 1182 height 16
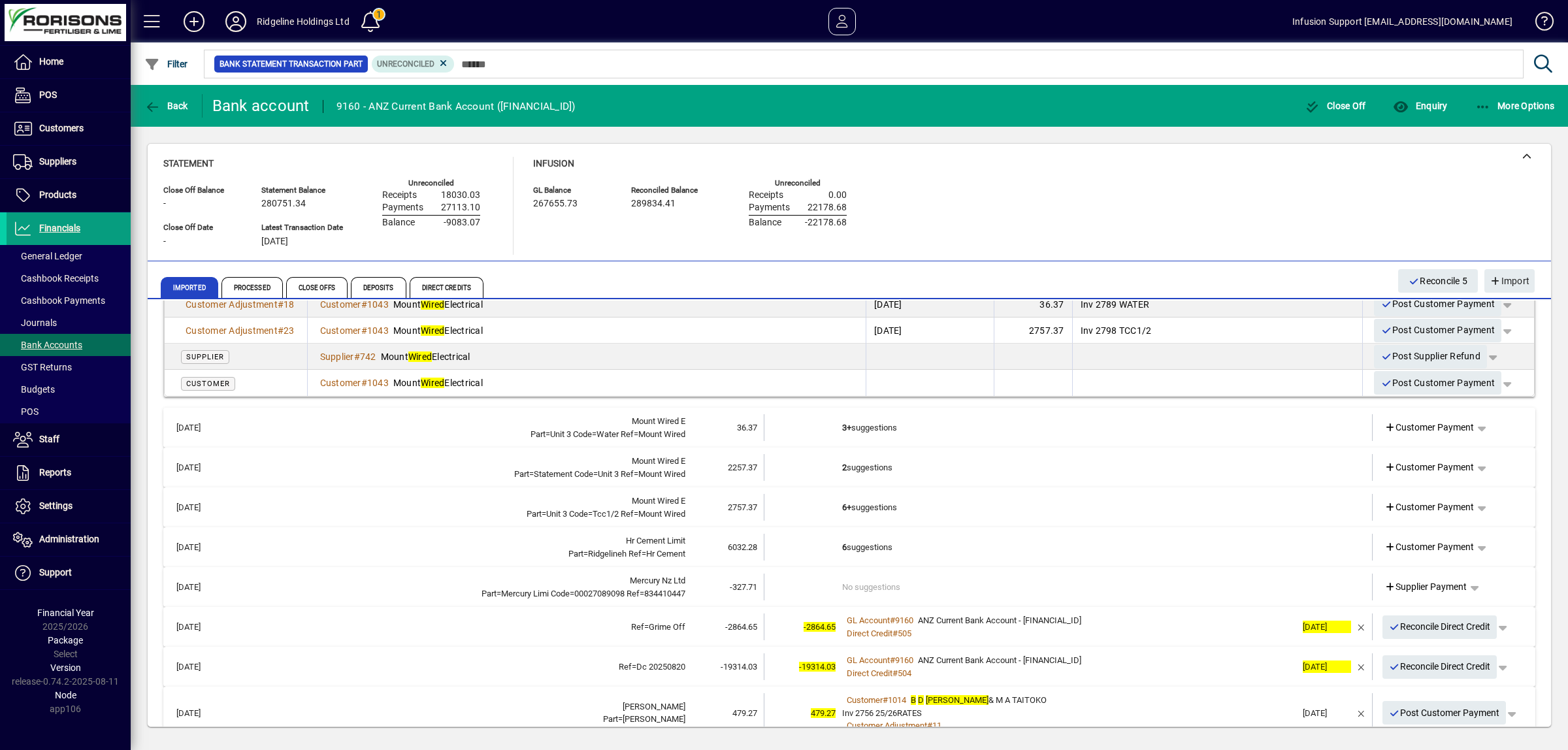
scroll to position [490, 0]
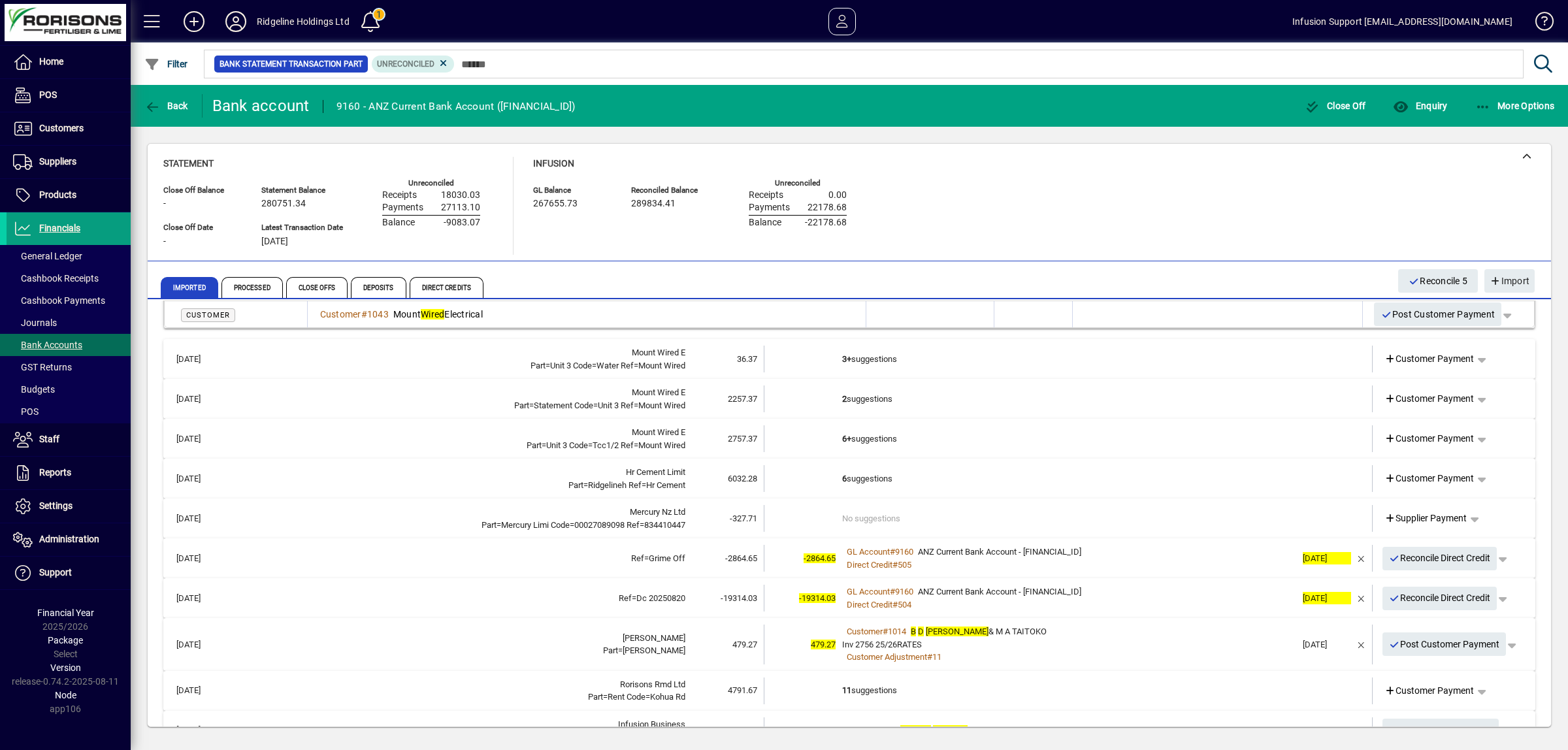
type input "*****"
click at [731, 482] on span "6032.28" at bounding box center [743, 478] width 30 height 10
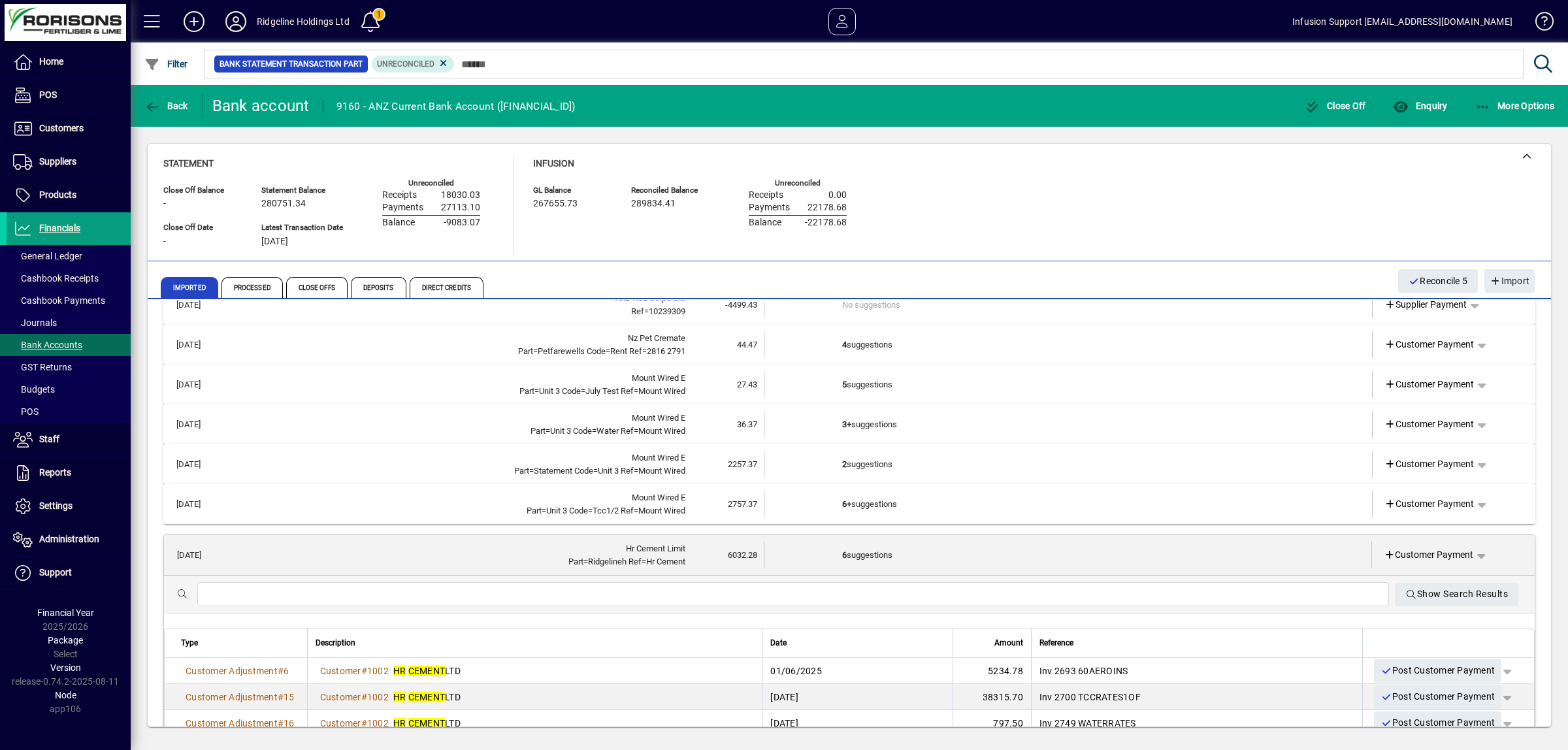
scroll to position [142, 0]
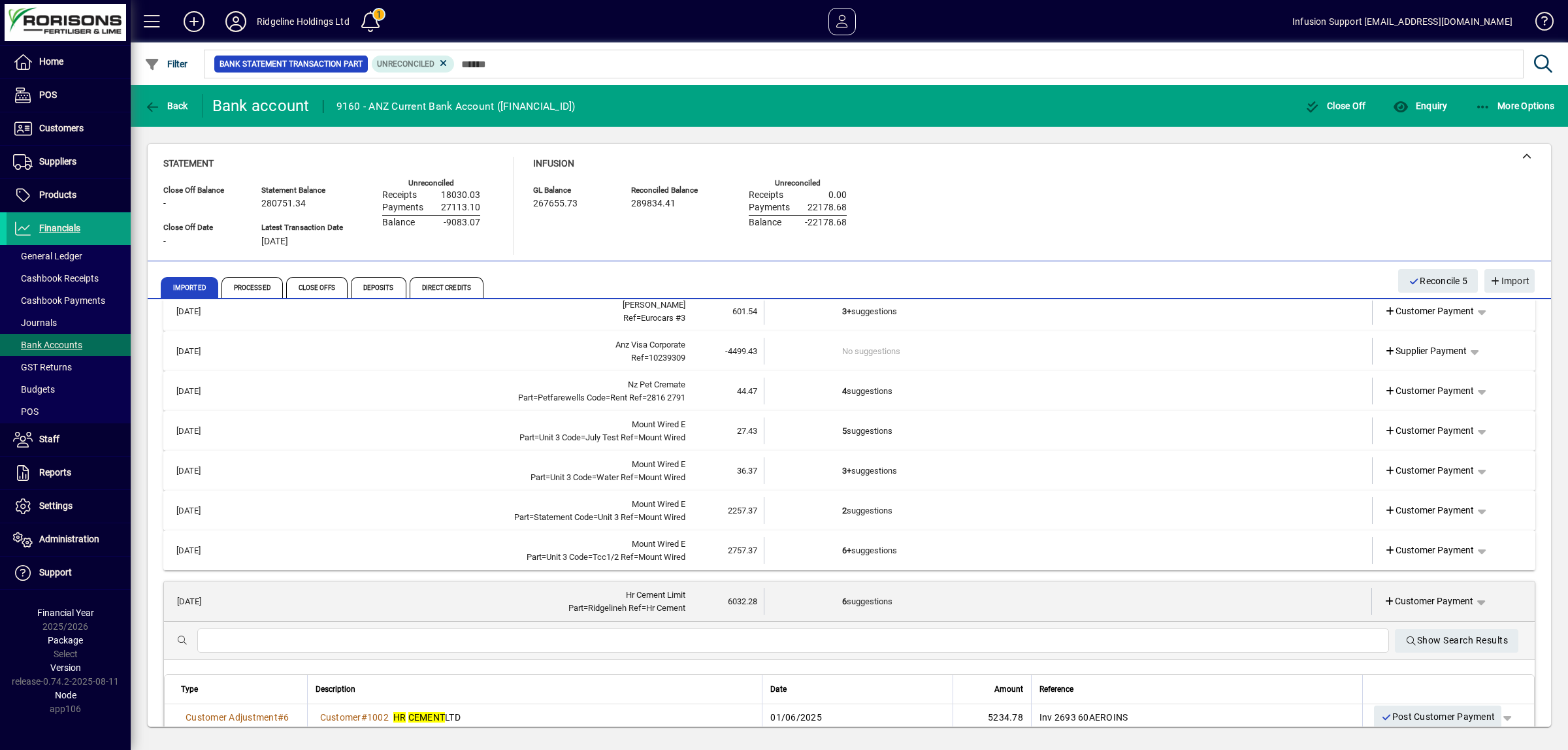
click at [824, 510] on td at bounding box center [803, 510] width 78 height 27
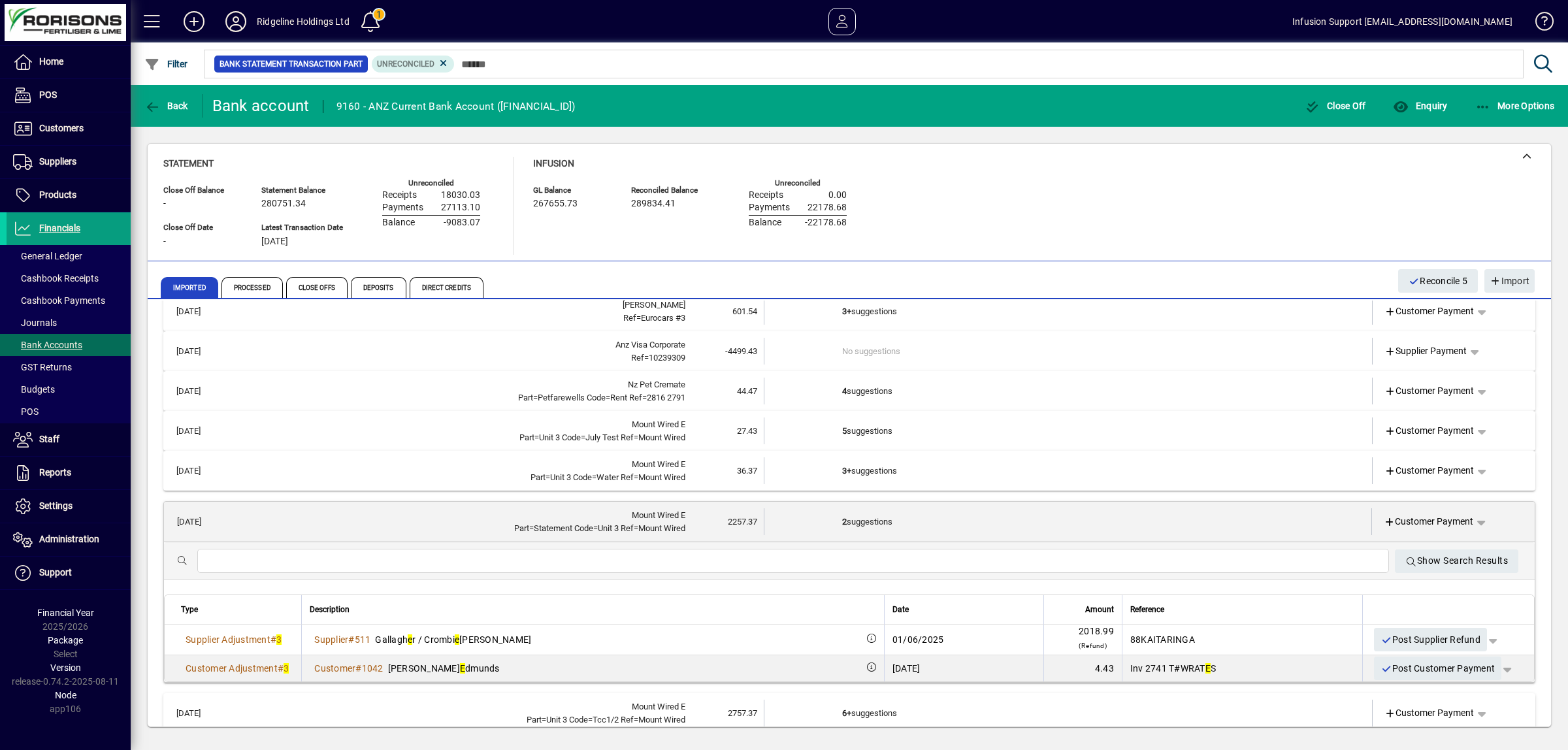
click at [328, 559] on input "text" at bounding box center [793, 561] width 1171 height 16
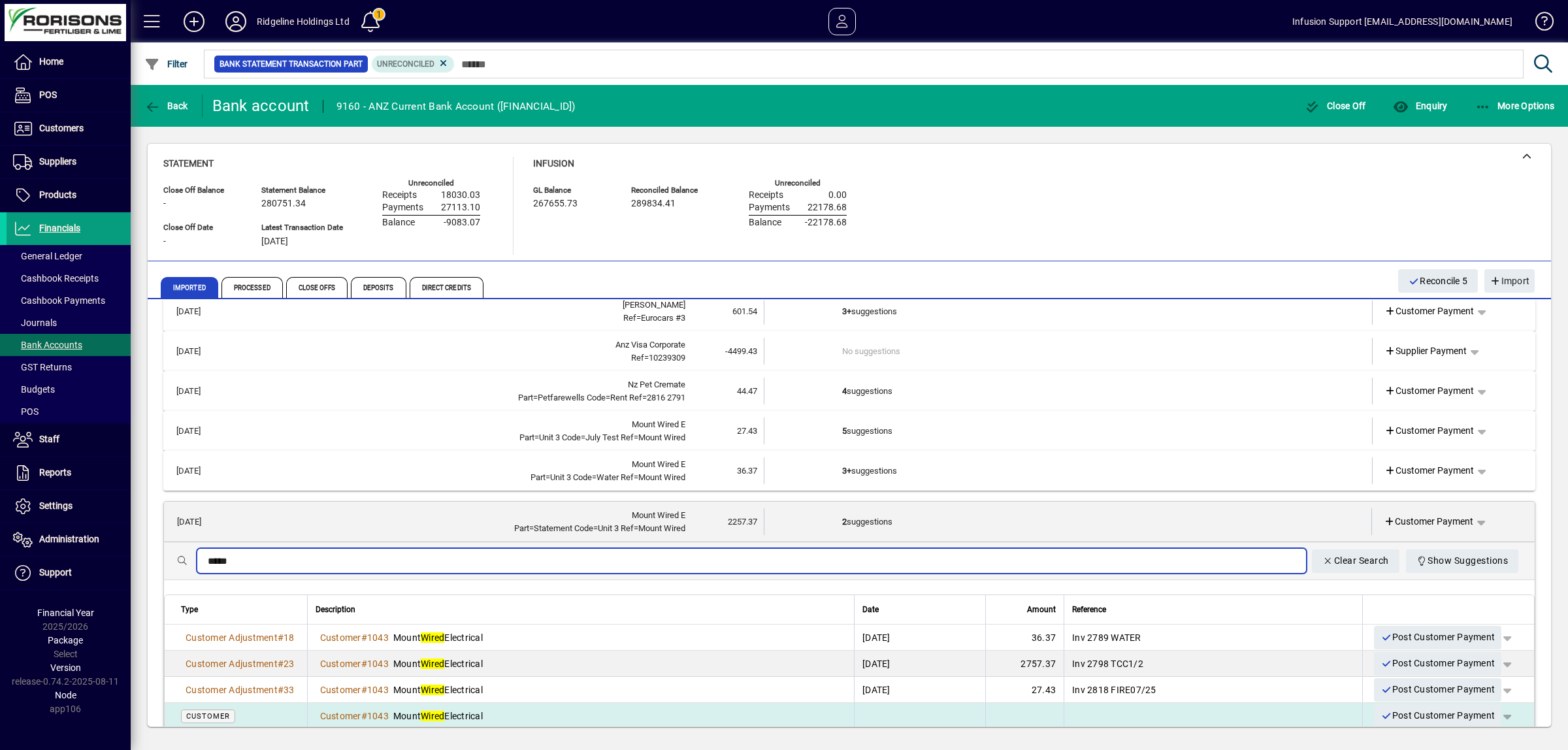
type input "*****"
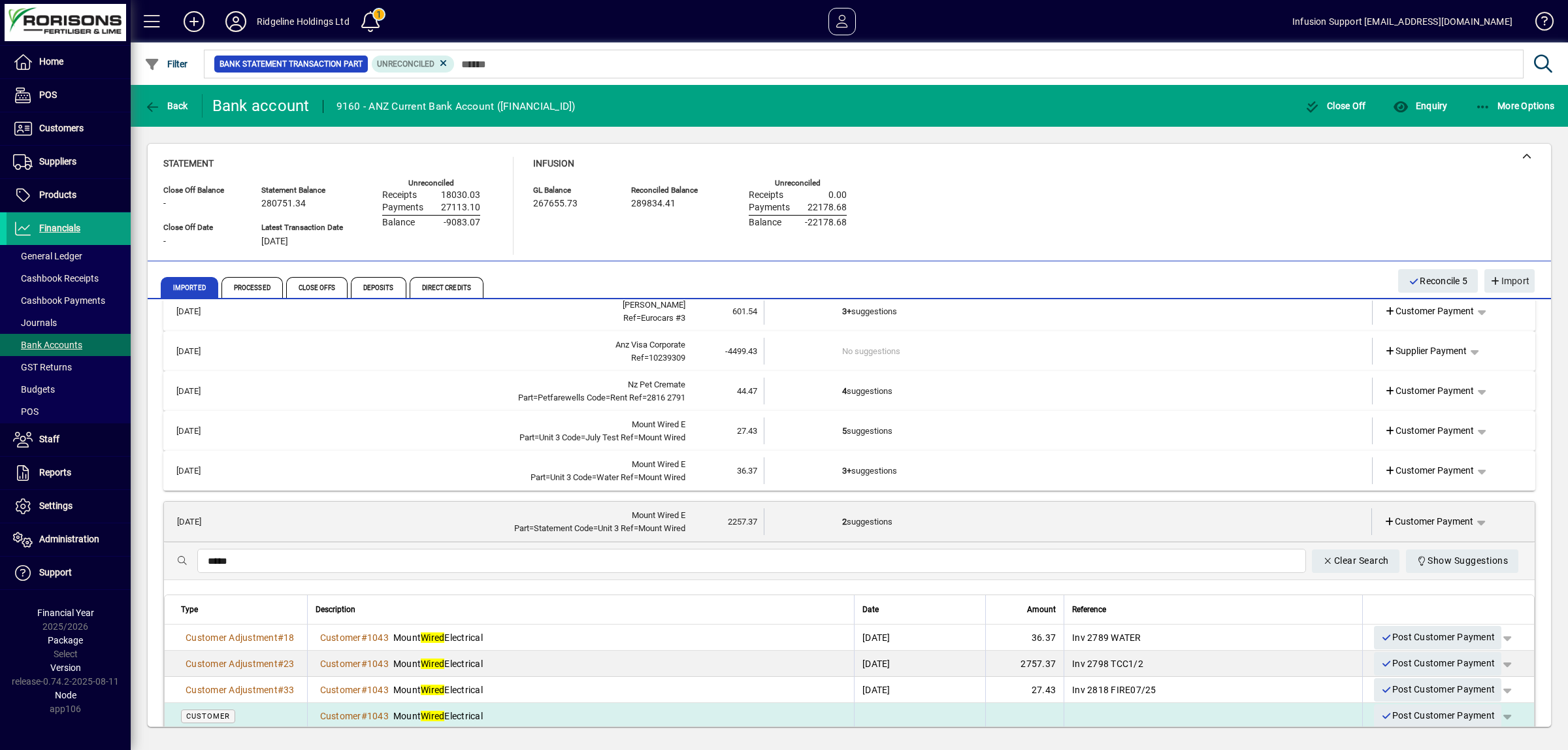
click at [214, 713] on span "Customer" at bounding box center [208, 716] width 44 height 8
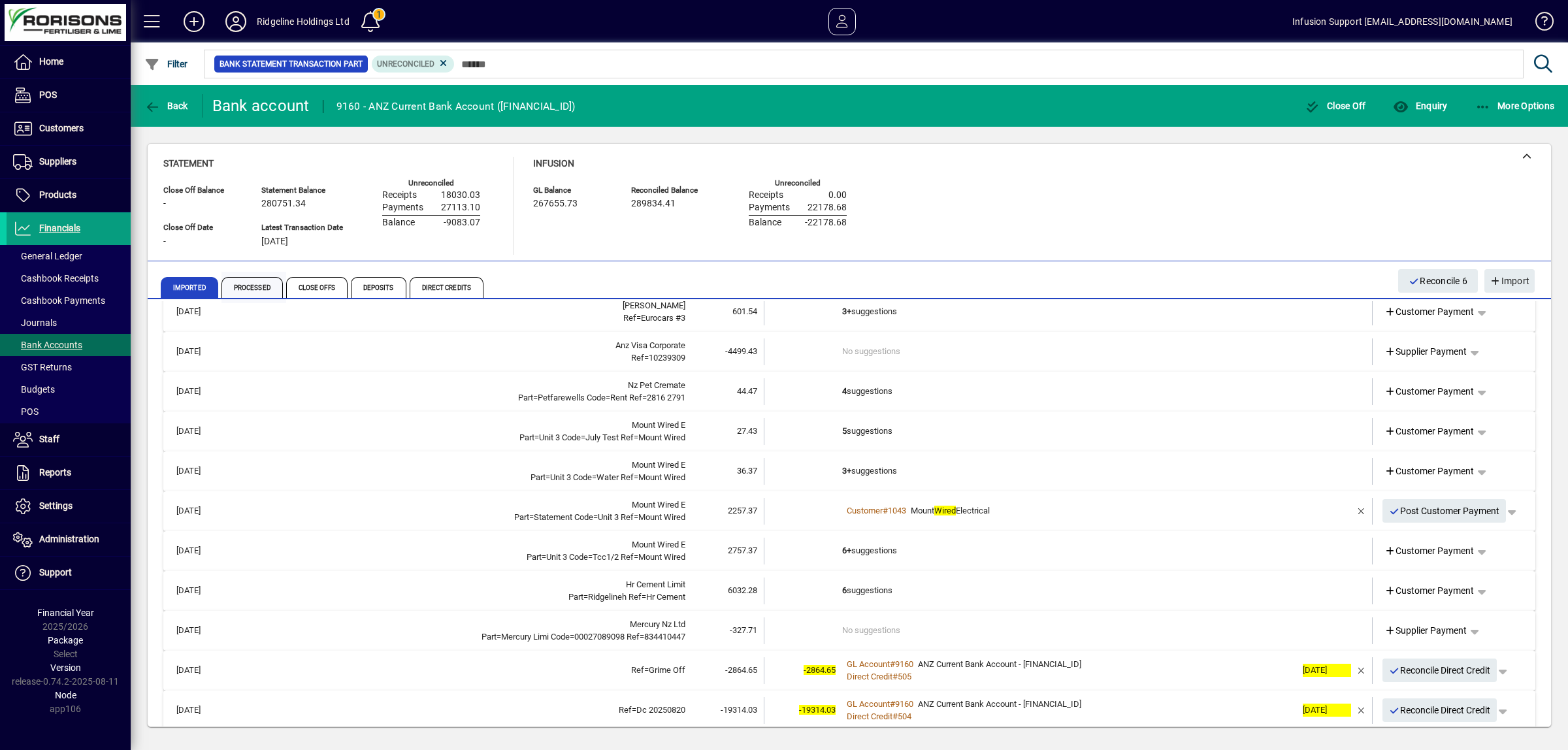
click at [263, 286] on span "Processed" at bounding box center [253, 287] width 61 height 21
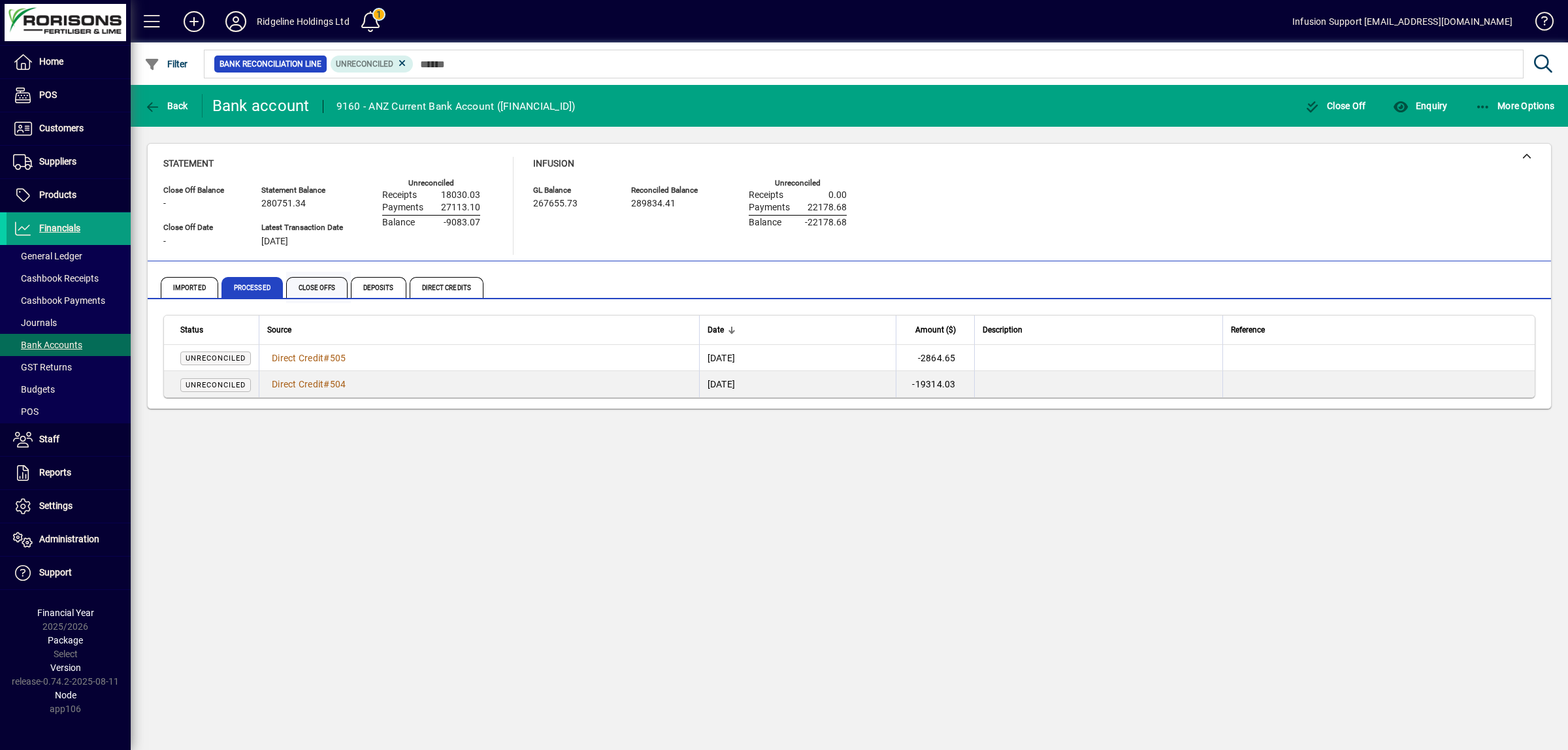
click at [308, 285] on span "Close Offs" at bounding box center [317, 287] width 61 height 21
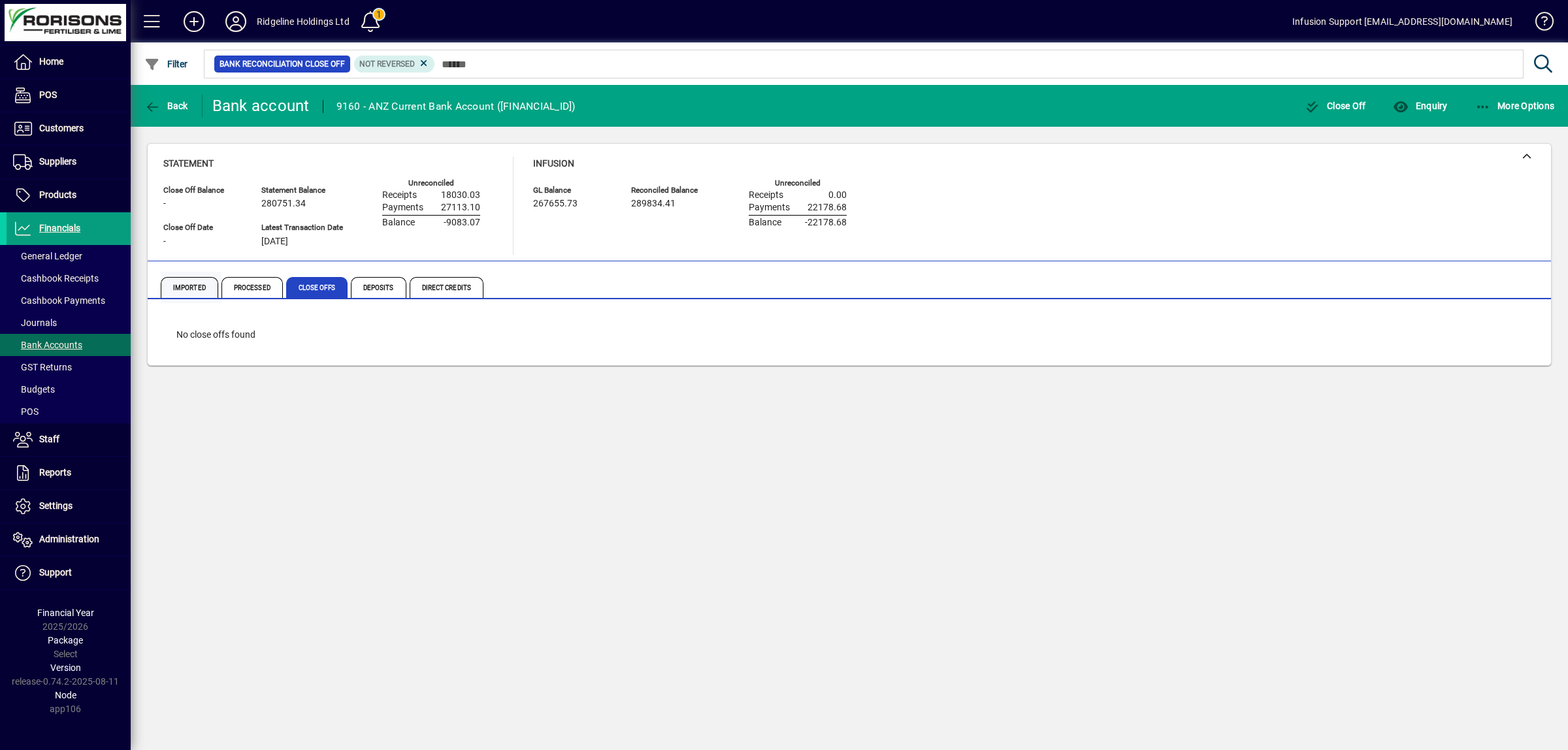
click at [184, 292] on span "Imported" at bounding box center [189, 287] width 58 height 21
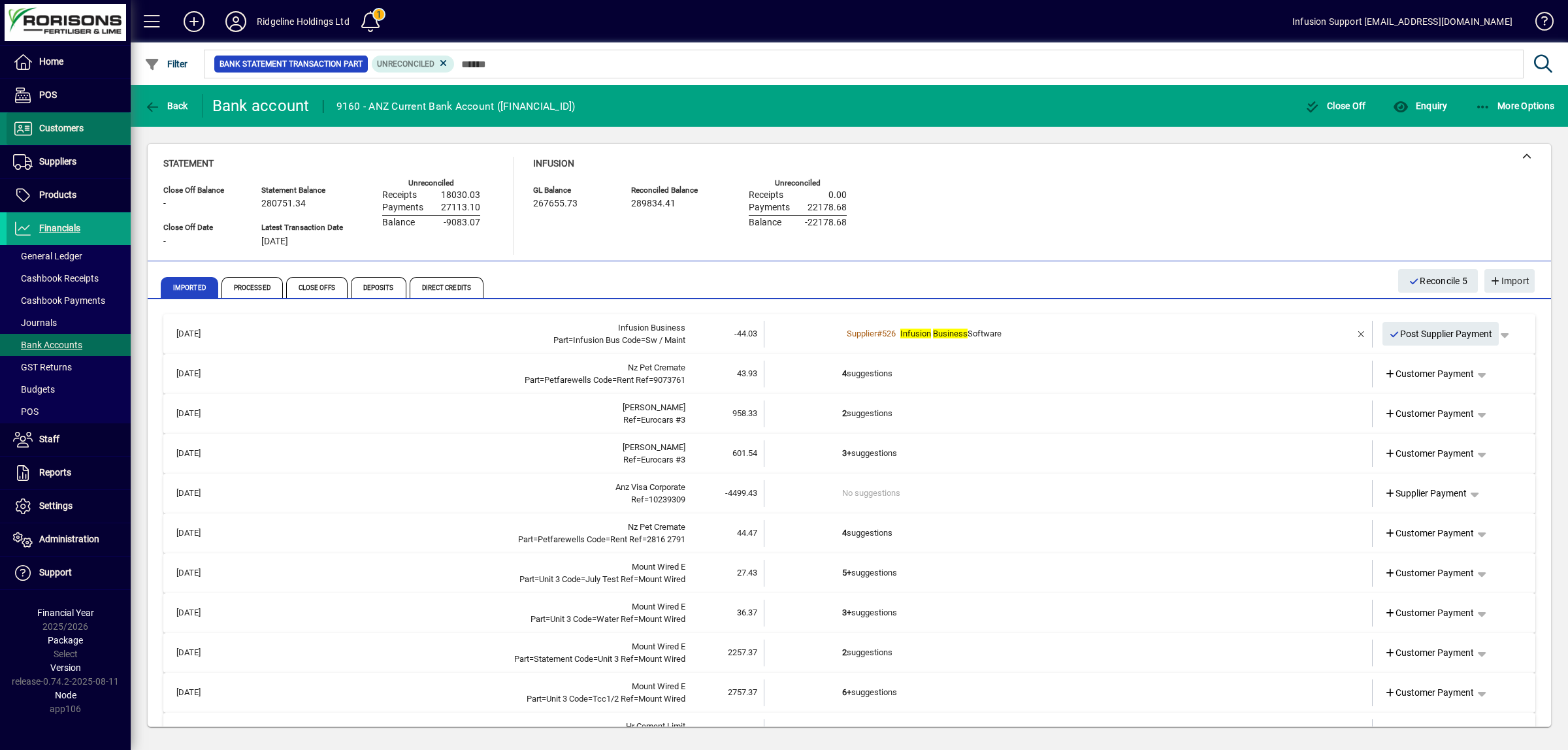
click at [60, 126] on span "Customers" at bounding box center [61, 127] width 45 height 10
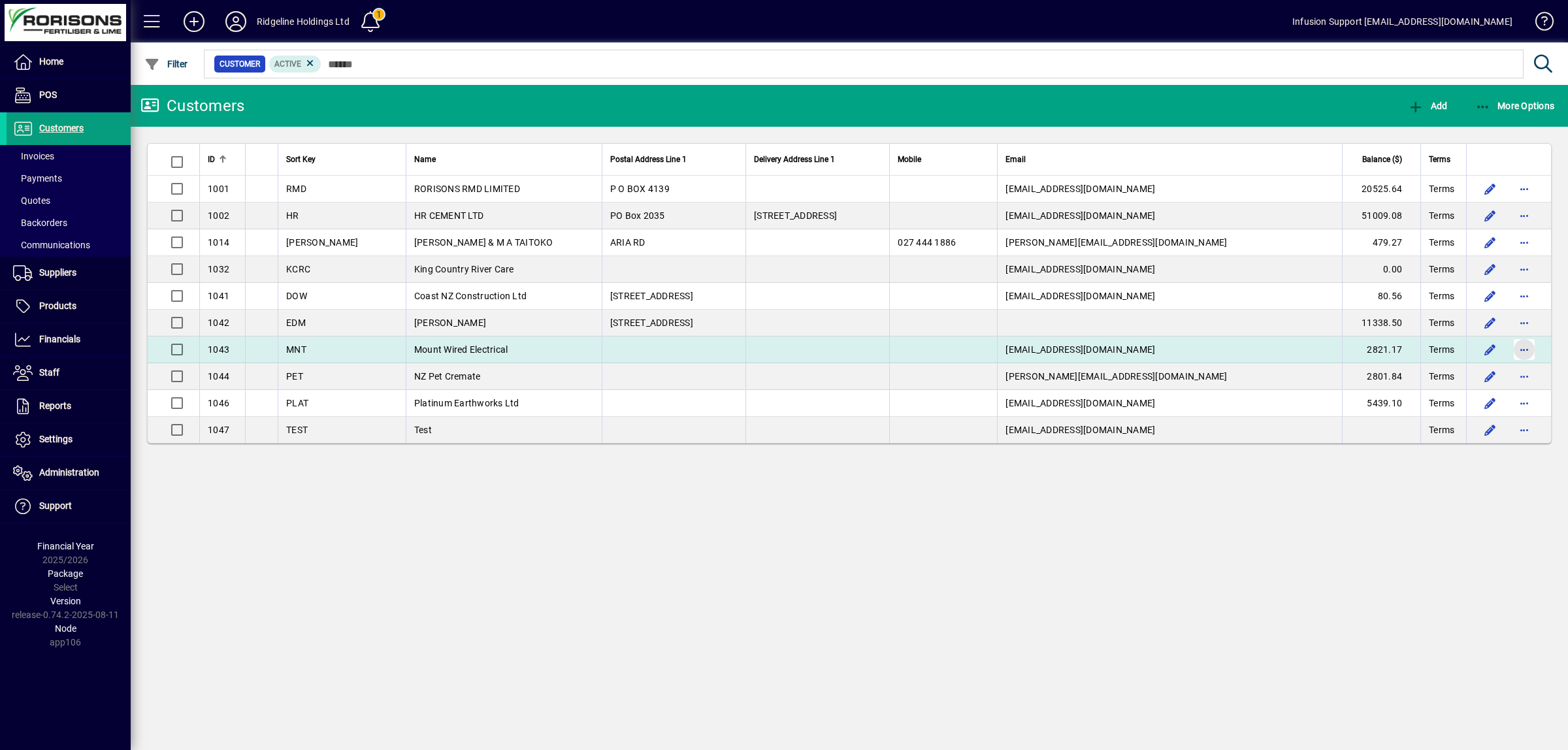
click at [1523, 351] on span "button" at bounding box center [1524, 350] width 32 height 32
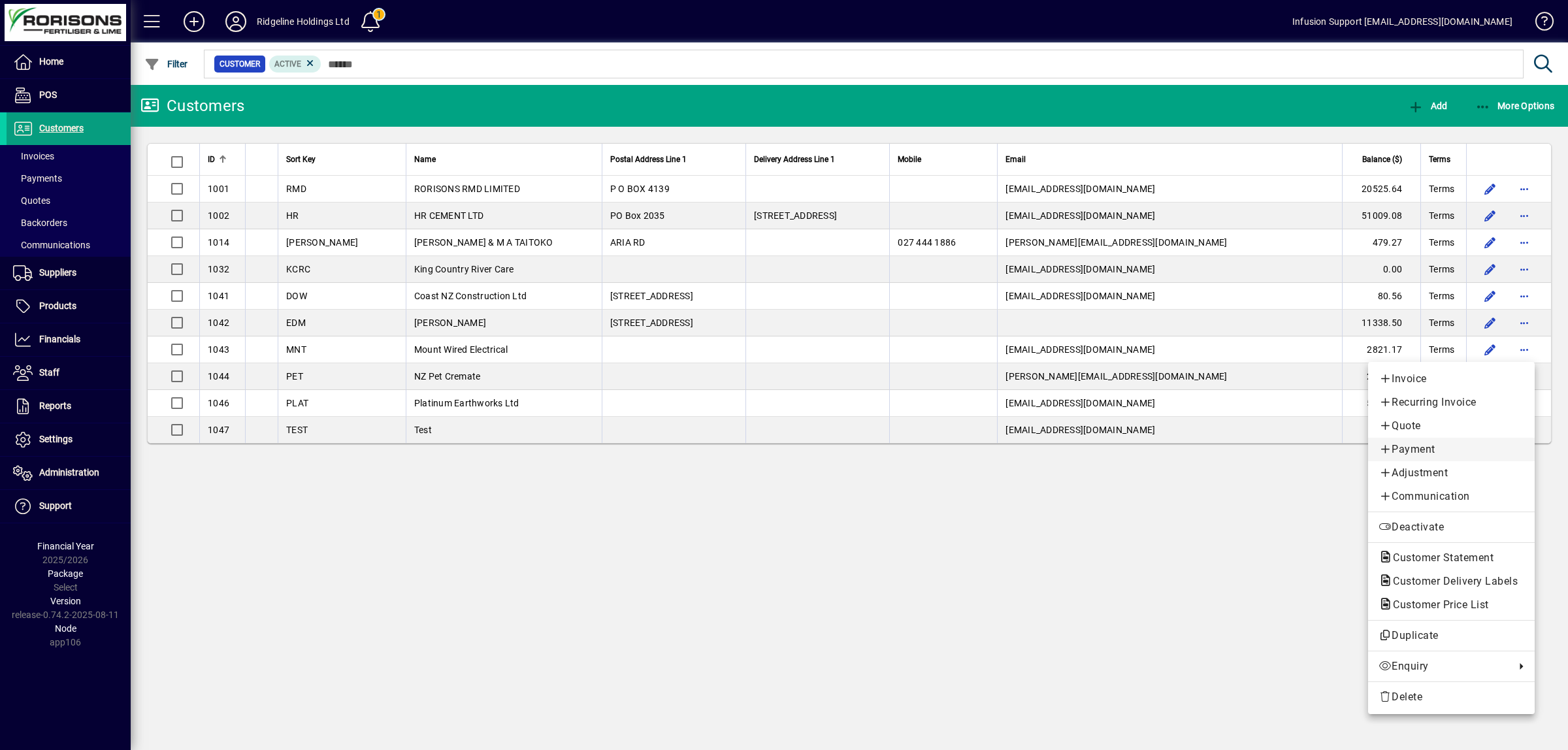
click at [1403, 447] on span "Payment" at bounding box center [1451, 449] width 146 height 16
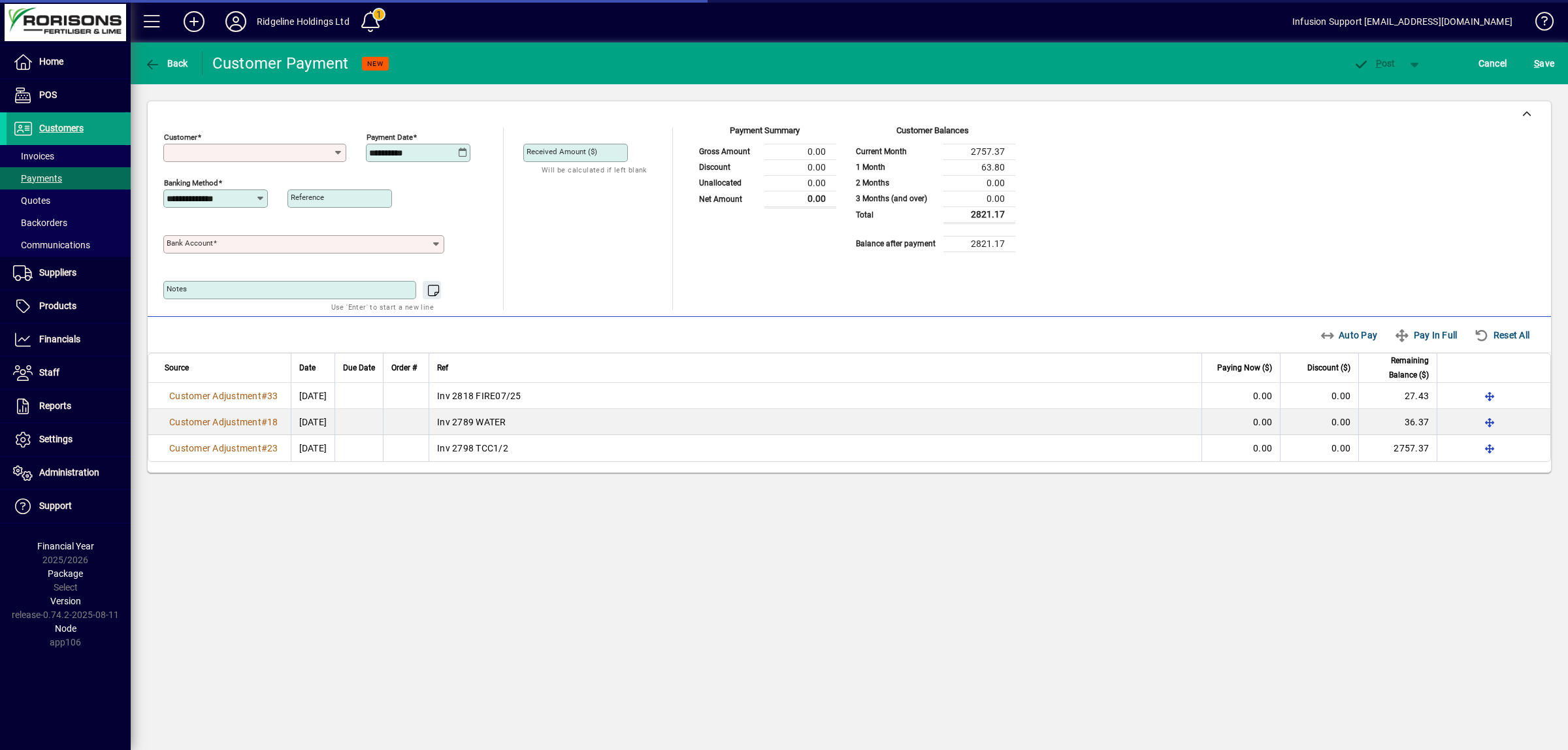
type input "**********"
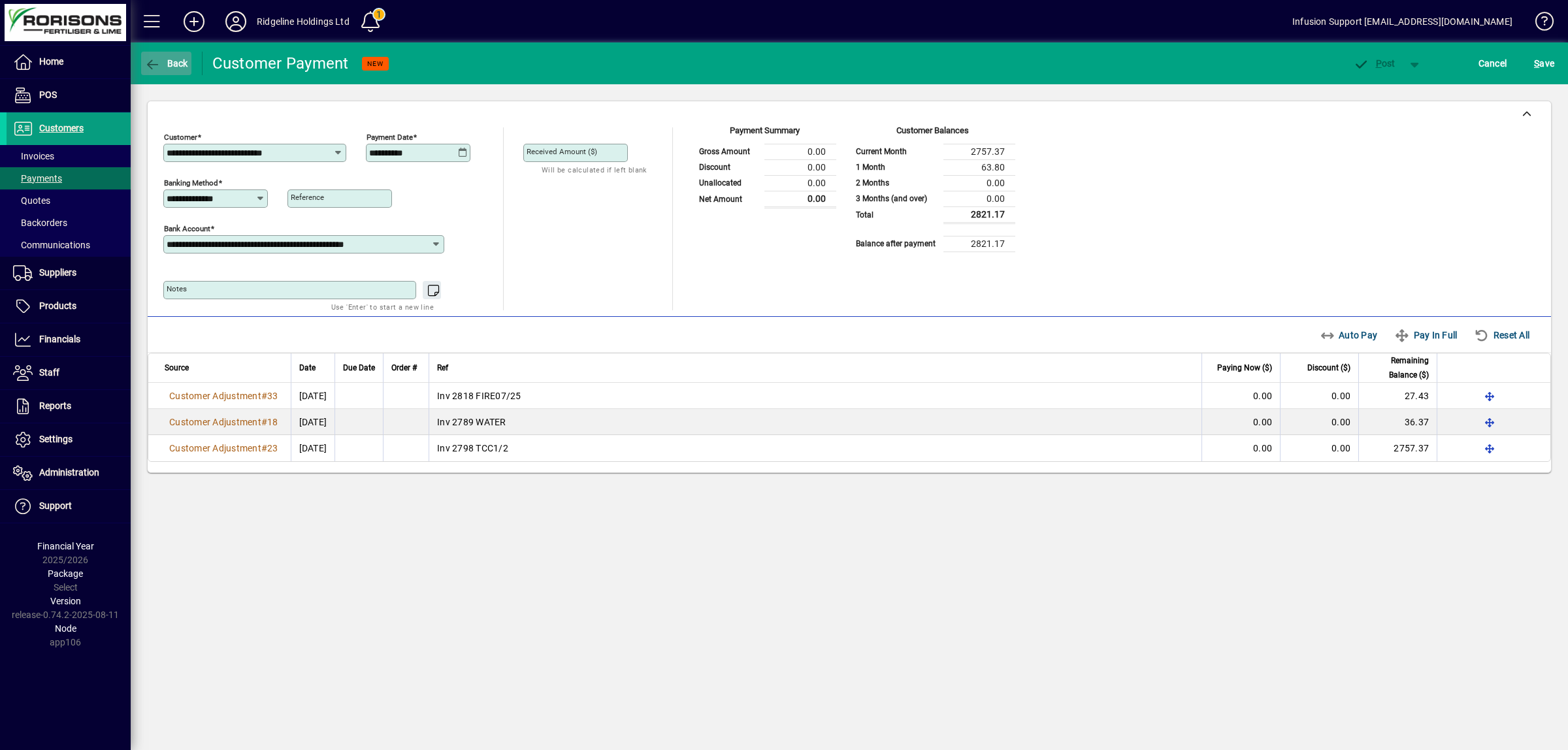
click at [149, 63] on icon "button" at bounding box center [152, 65] width 17 height 13
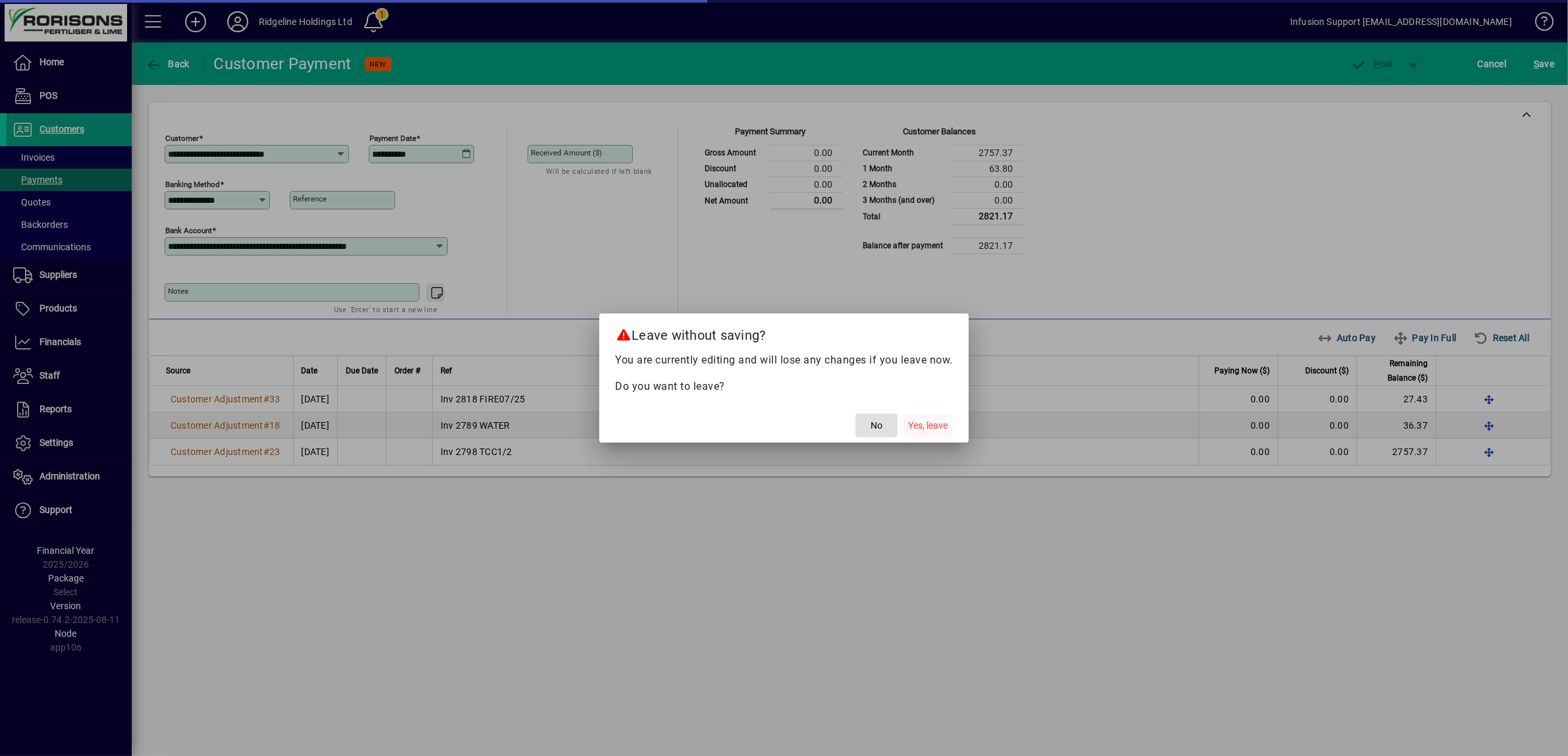
click at [917, 428] on span "Yes, leave" at bounding box center [928, 425] width 39 height 14
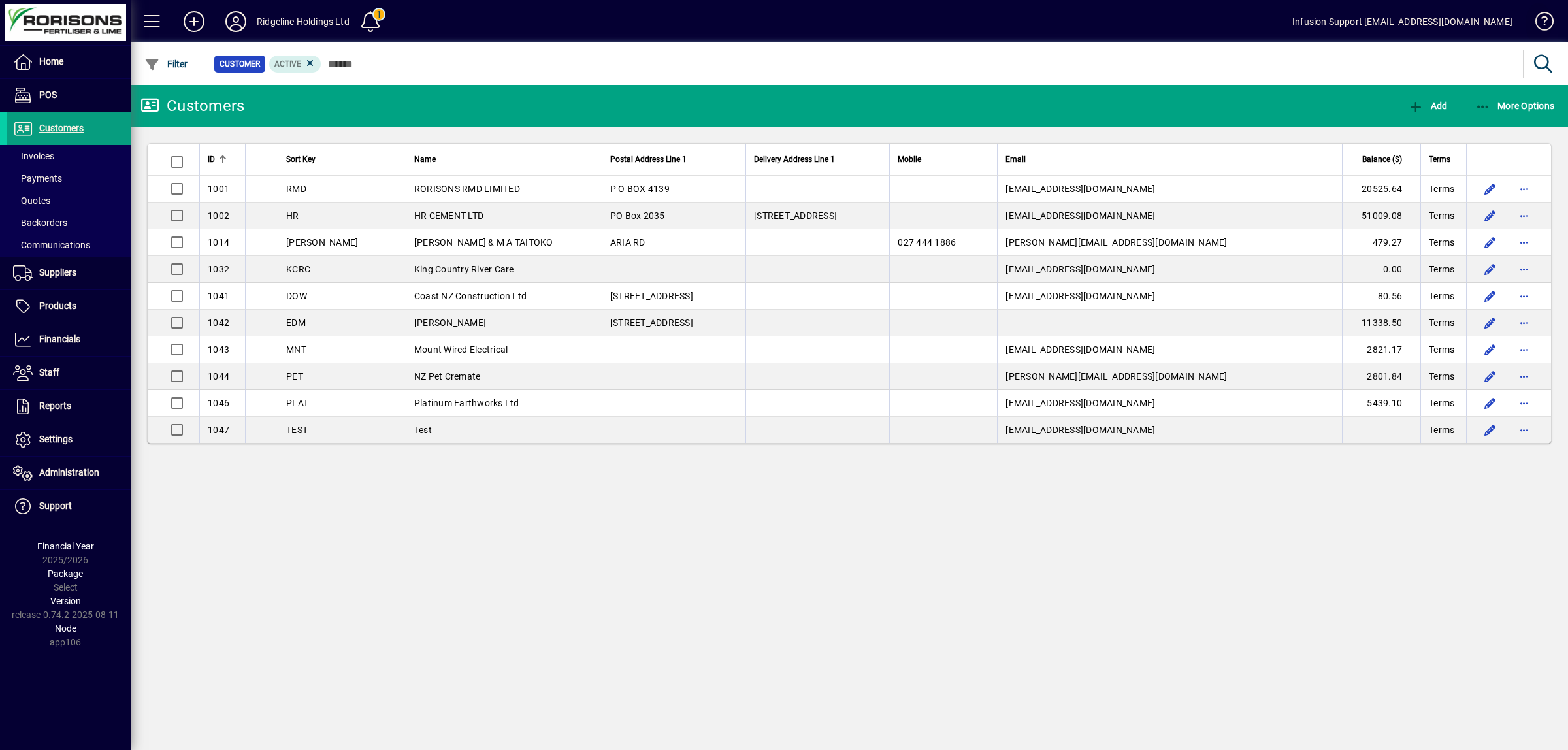
click at [1538, 17] on span at bounding box center [1538, 24] width 32 height 32
